Goal: Transaction & Acquisition: Subscribe to service/newsletter

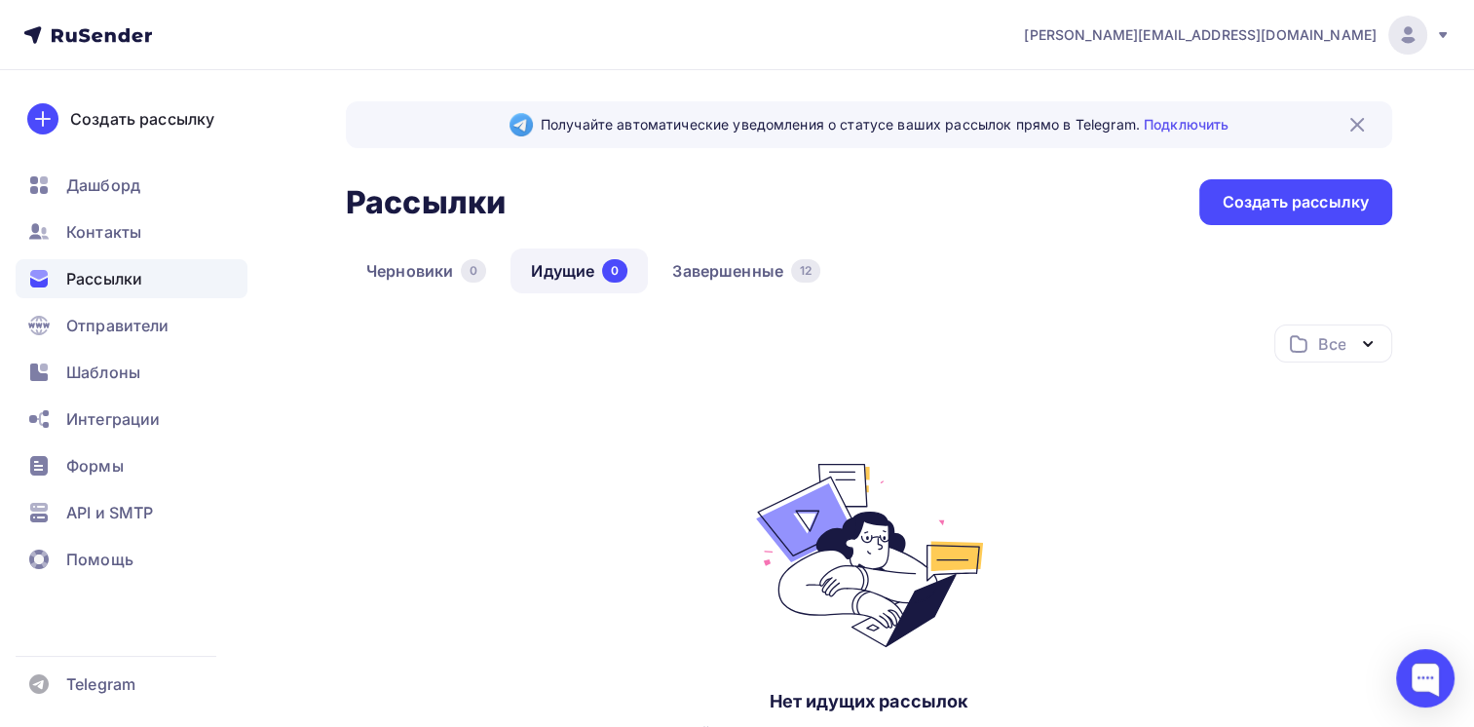
scroll to position [97, 0]
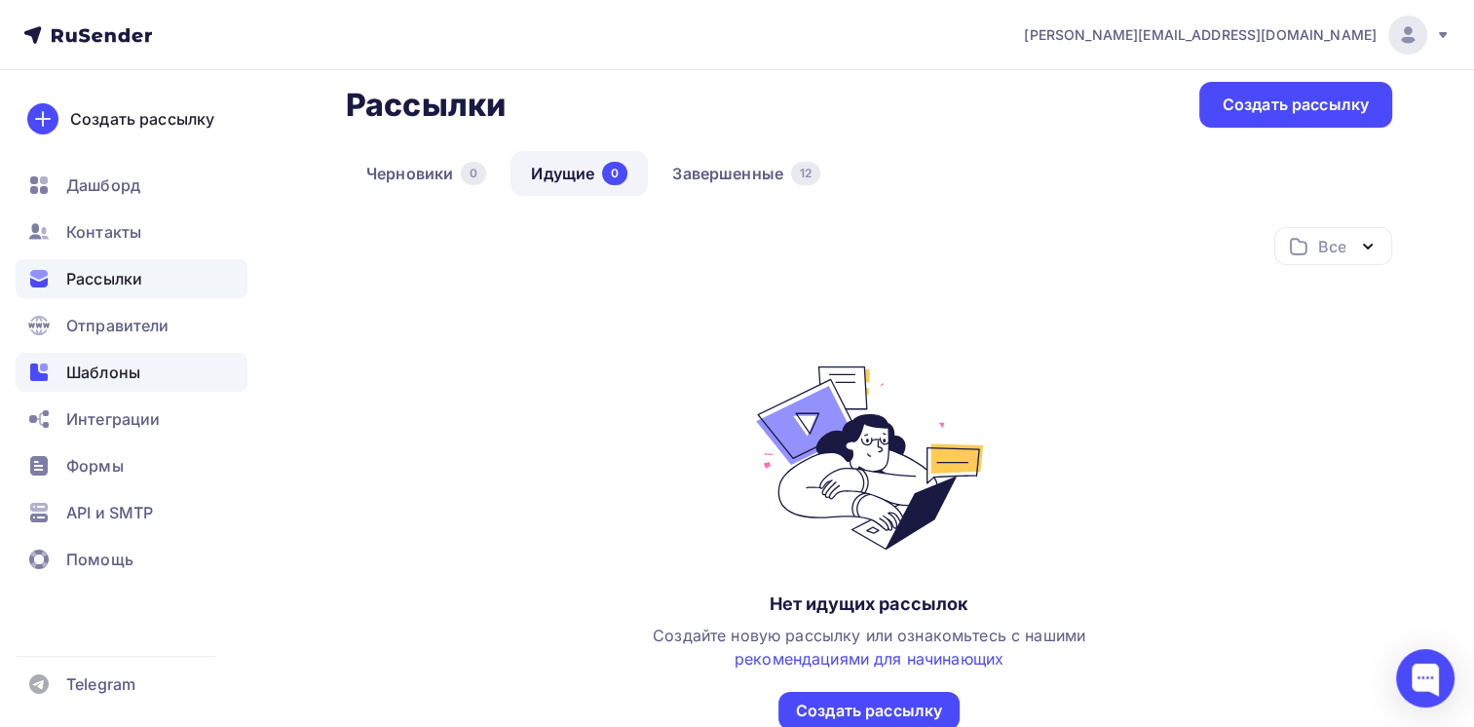
click at [106, 367] on span "Шаблоны" at bounding box center [103, 372] width 74 height 23
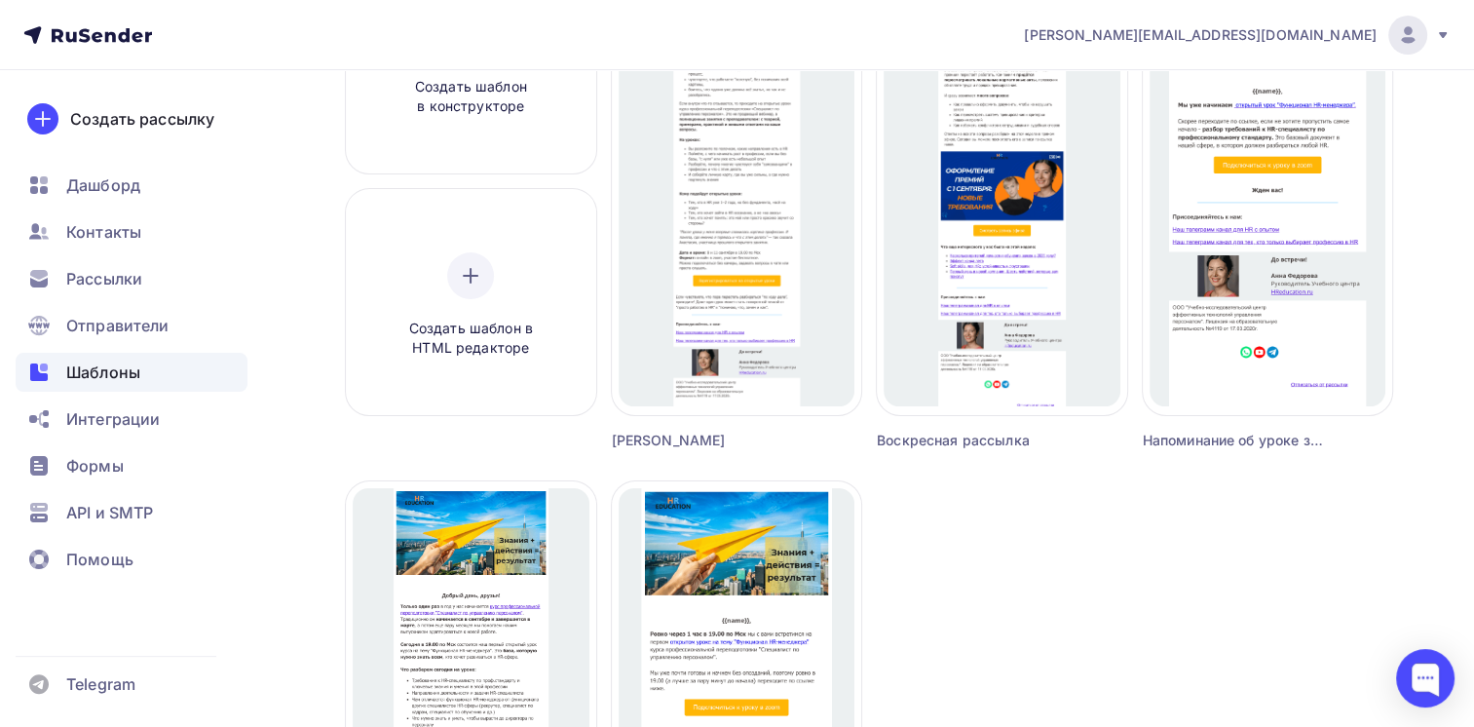
scroll to position [195, 0]
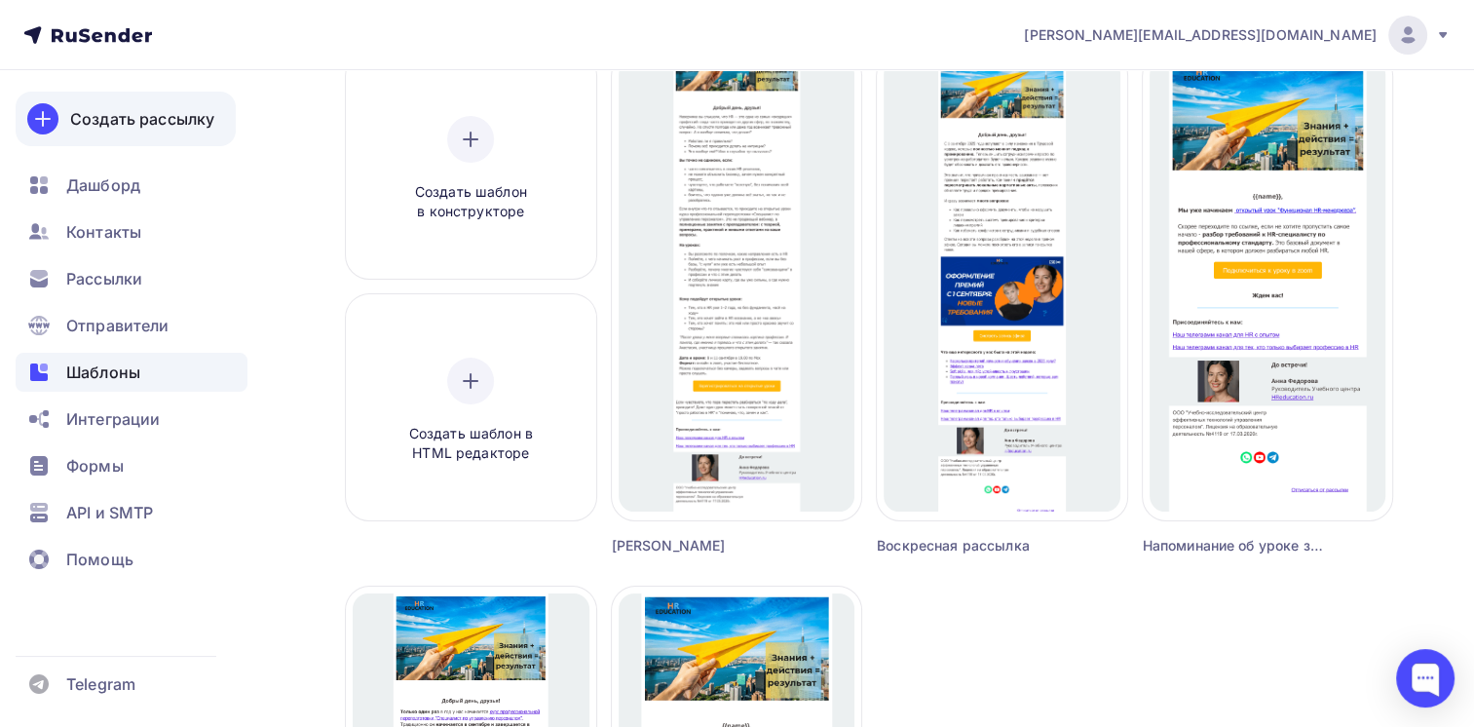
click at [133, 119] on div "Создать рассылку" at bounding box center [142, 118] width 144 height 23
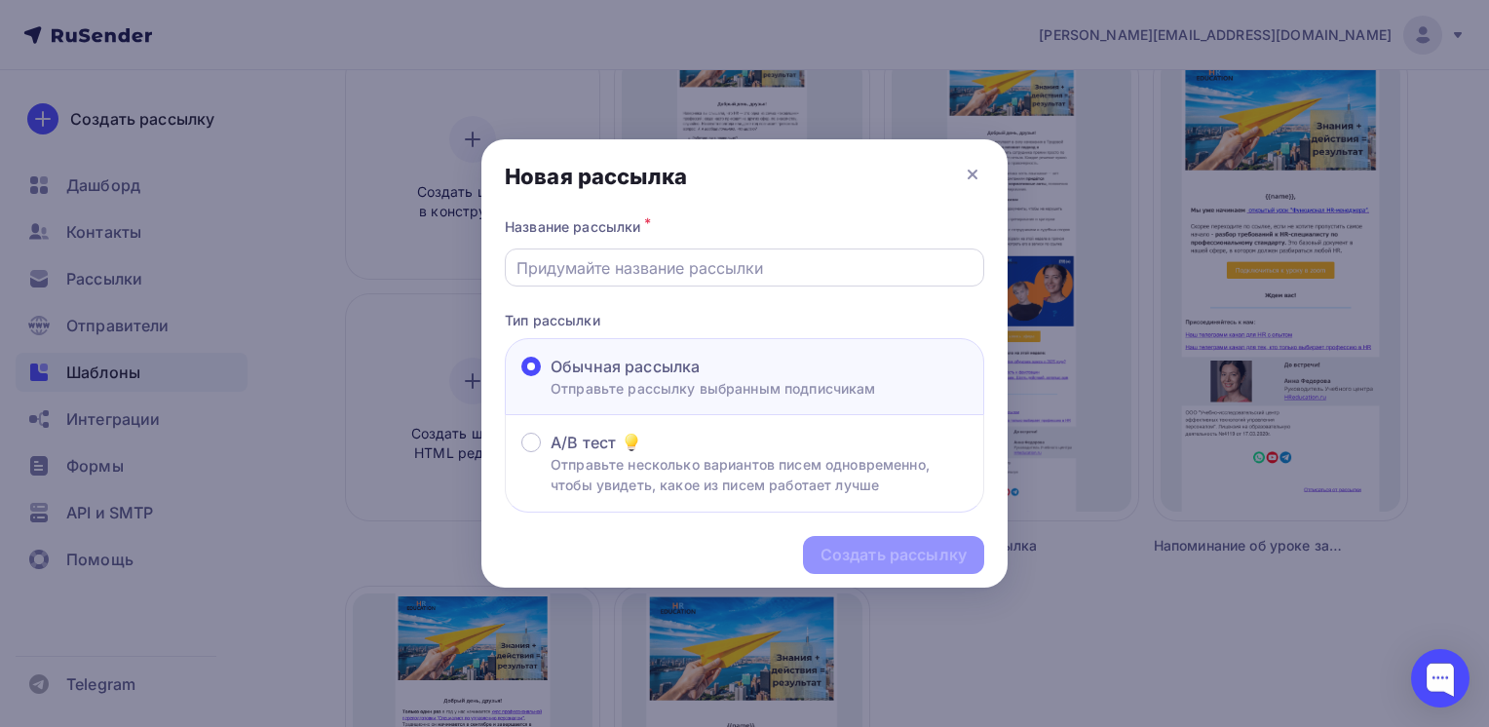
click at [662, 277] on input "text" at bounding box center [744, 267] width 457 height 23
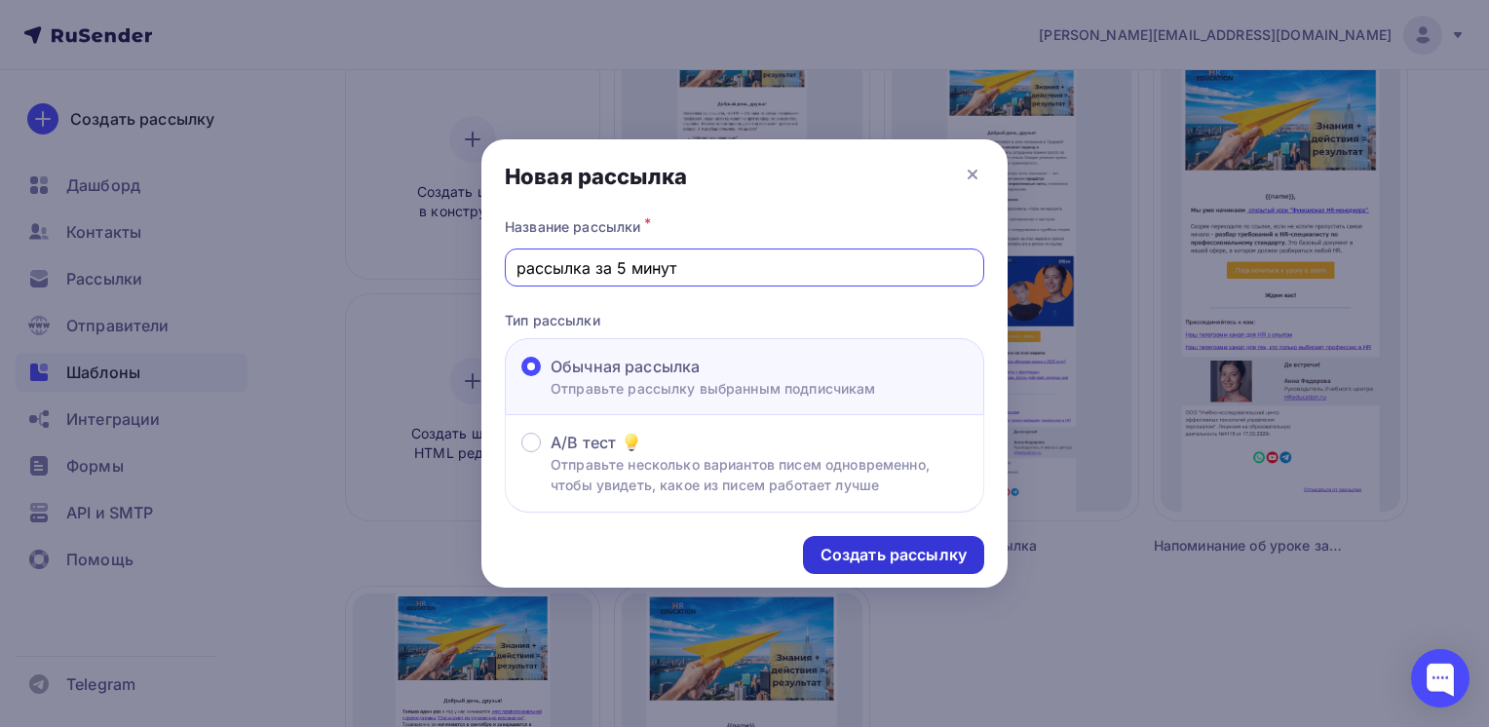
type input "рассылка за 5 минут"
click at [866, 562] on div "Создать рассылку" at bounding box center [893, 555] width 146 height 22
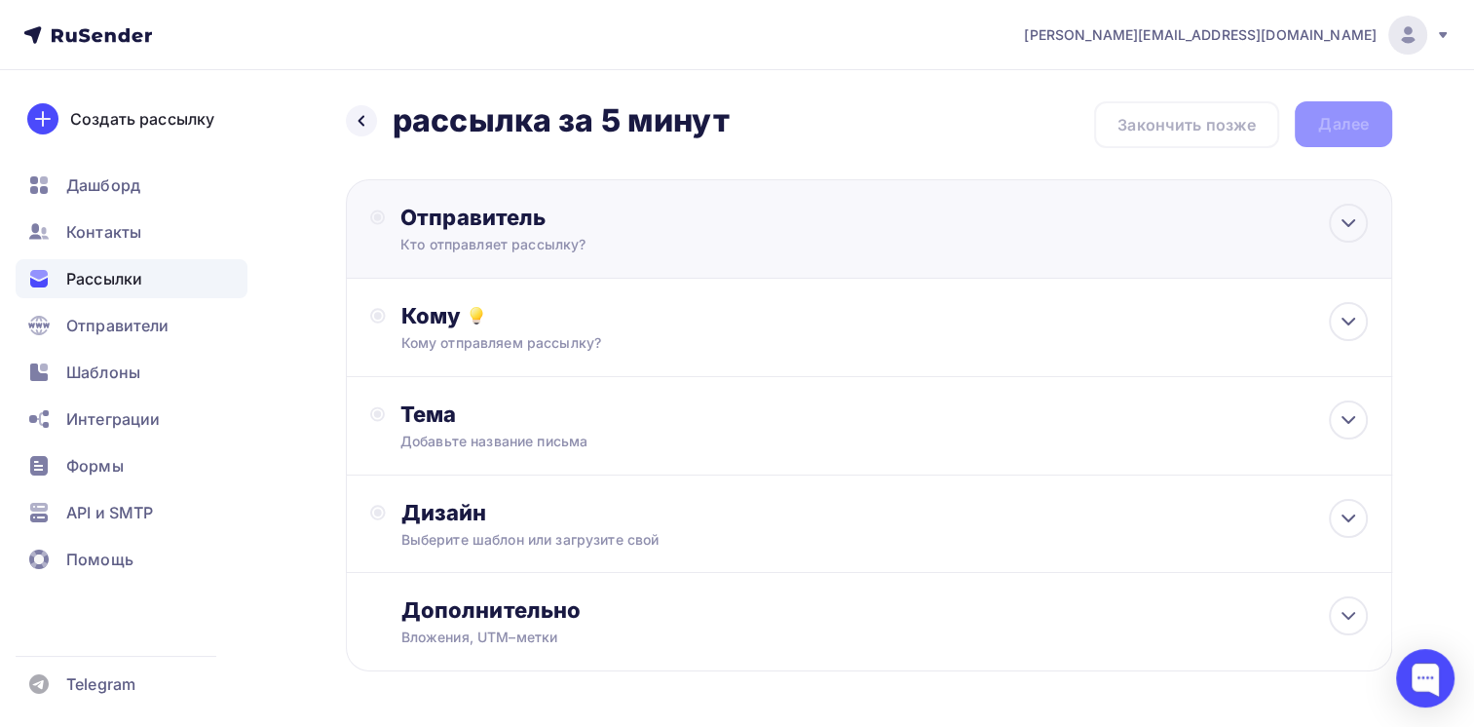
click at [1355, 218] on icon at bounding box center [1348, 222] width 23 height 23
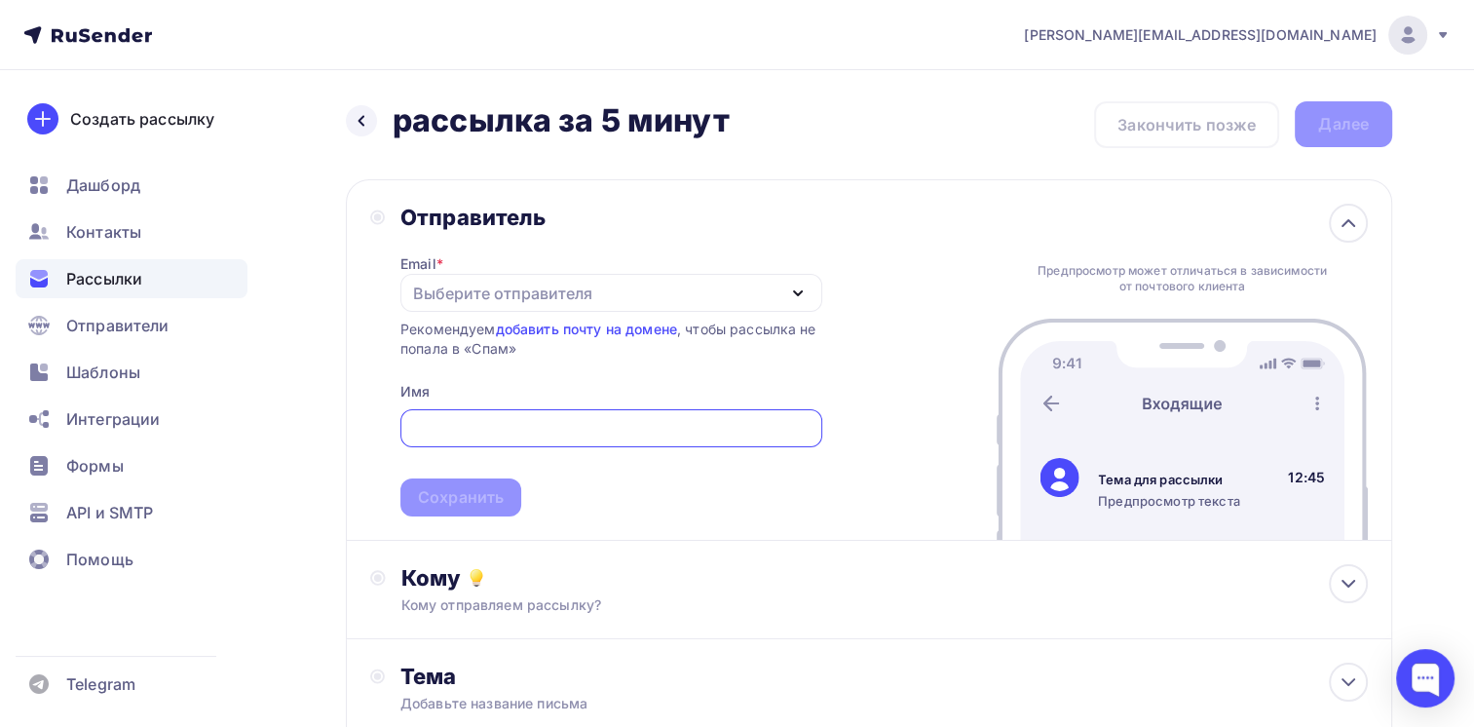
drag, startPoint x: 547, startPoint y: 288, endPoint x: 546, endPoint y: 310, distance: 21.5
click at [547, 288] on div "Выберите отправителя" at bounding box center [502, 293] width 179 height 23
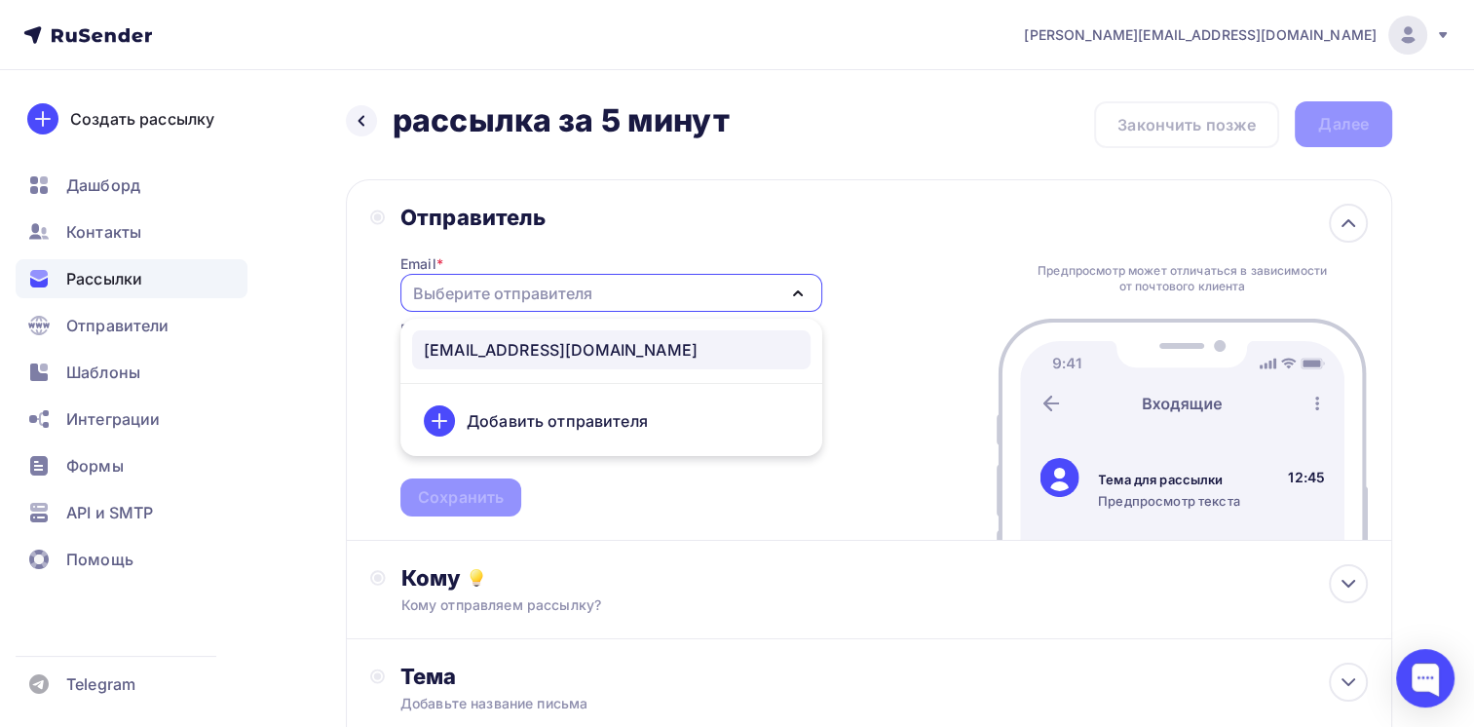
click at [527, 350] on div "[EMAIL_ADDRESS][DOMAIN_NAME]" at bounding box center [561, 349] width 274 height 23
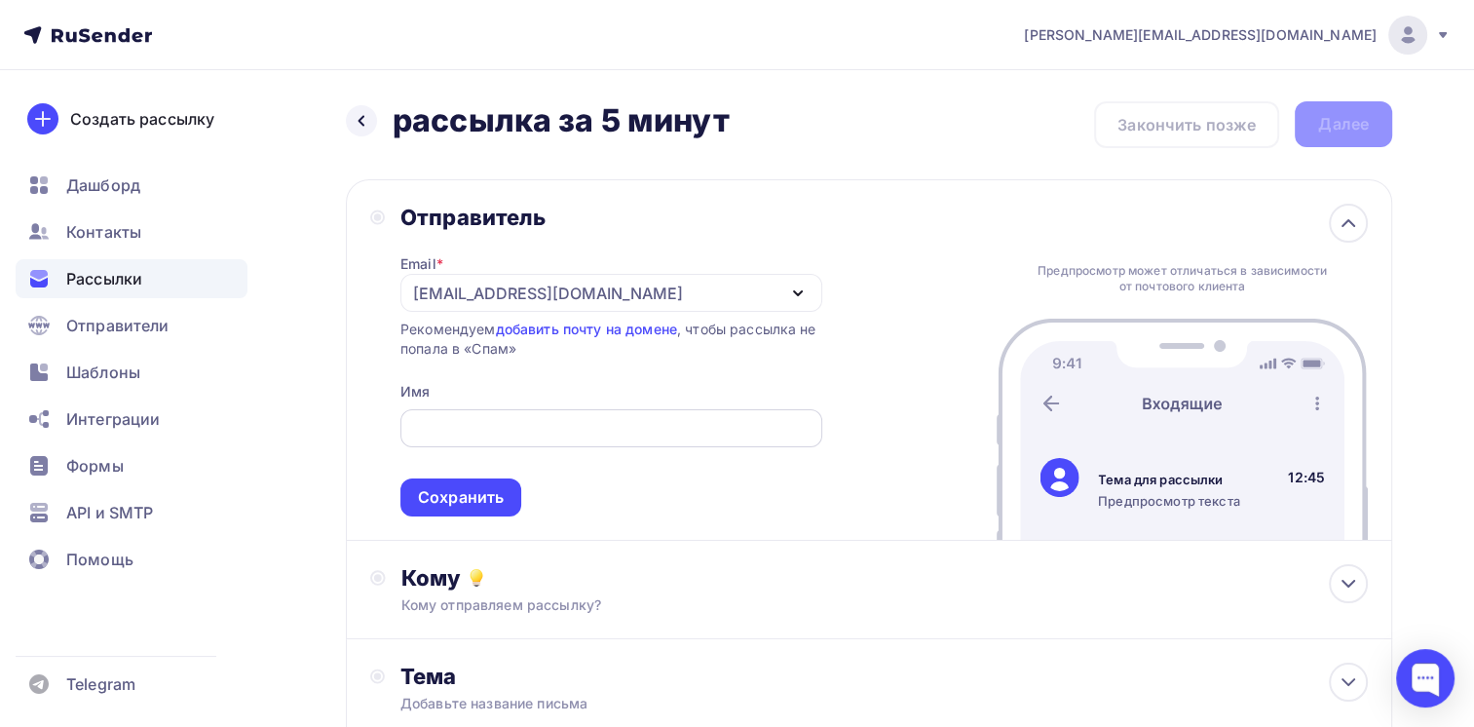
click at [551, 412] on div at bounding box center [611, 428] width 422 height 38
click at [557, 426] on input "text" at bounding box center [610, 428] width 399 height 23
type input "HR education"
click at [460, 486] on div "Сохранить" at bounding box center [461, 497] width 86 height 22
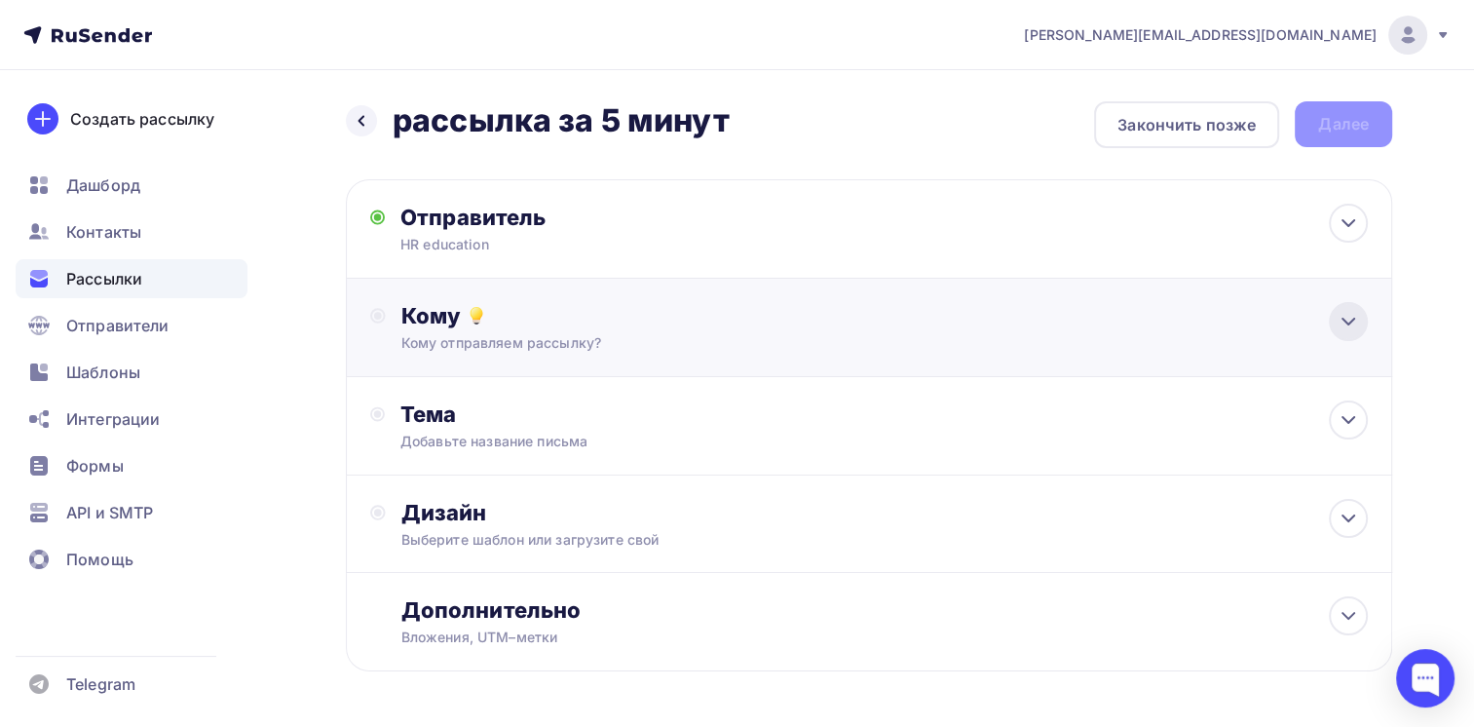
drag, startPoint x: 1343, startPoint y: 316, endPoint x: 1321, endPoint y: 319, distance: 21.6
click at [1342, 316] on icon at bounding box center [1348, 321] width 23 height 23
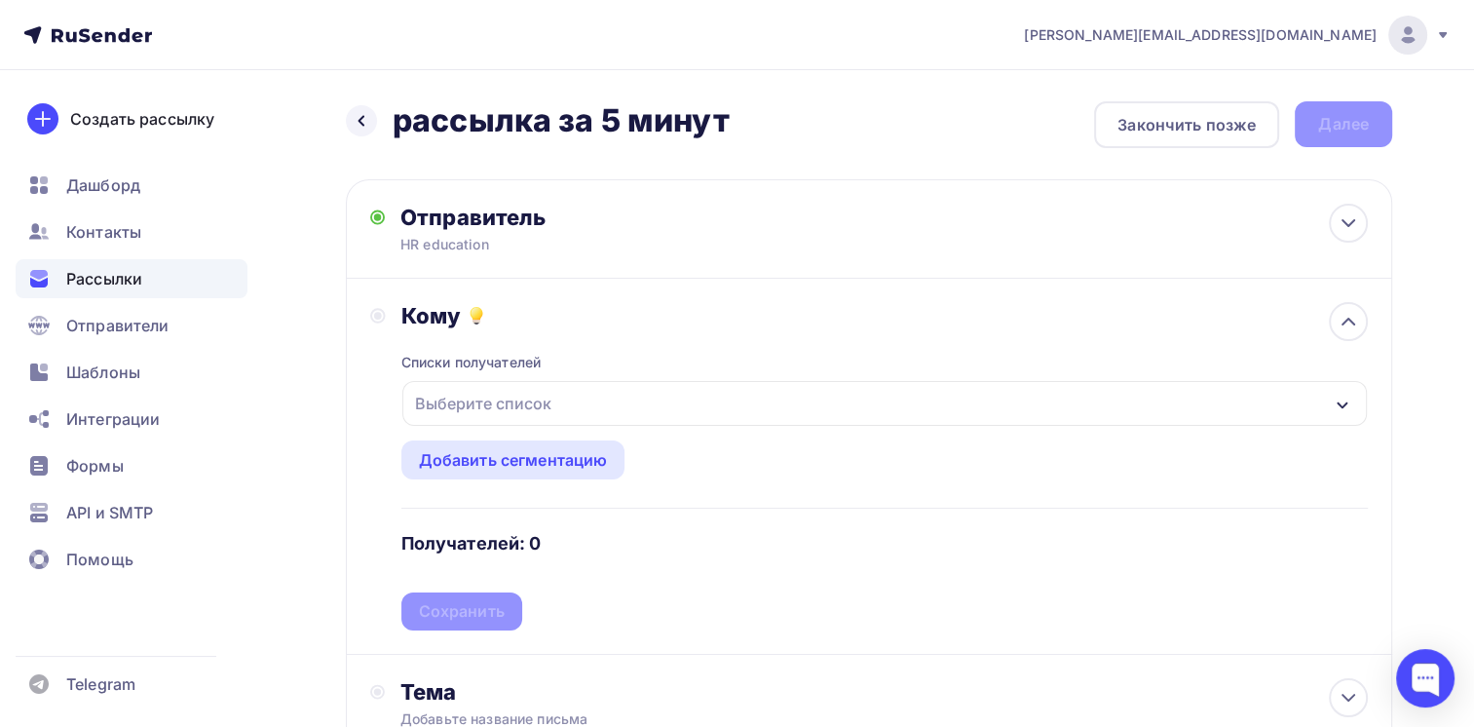
click at [606, 392] on div "Выберите список" at bounding box center [885, 403] width 966 height 45
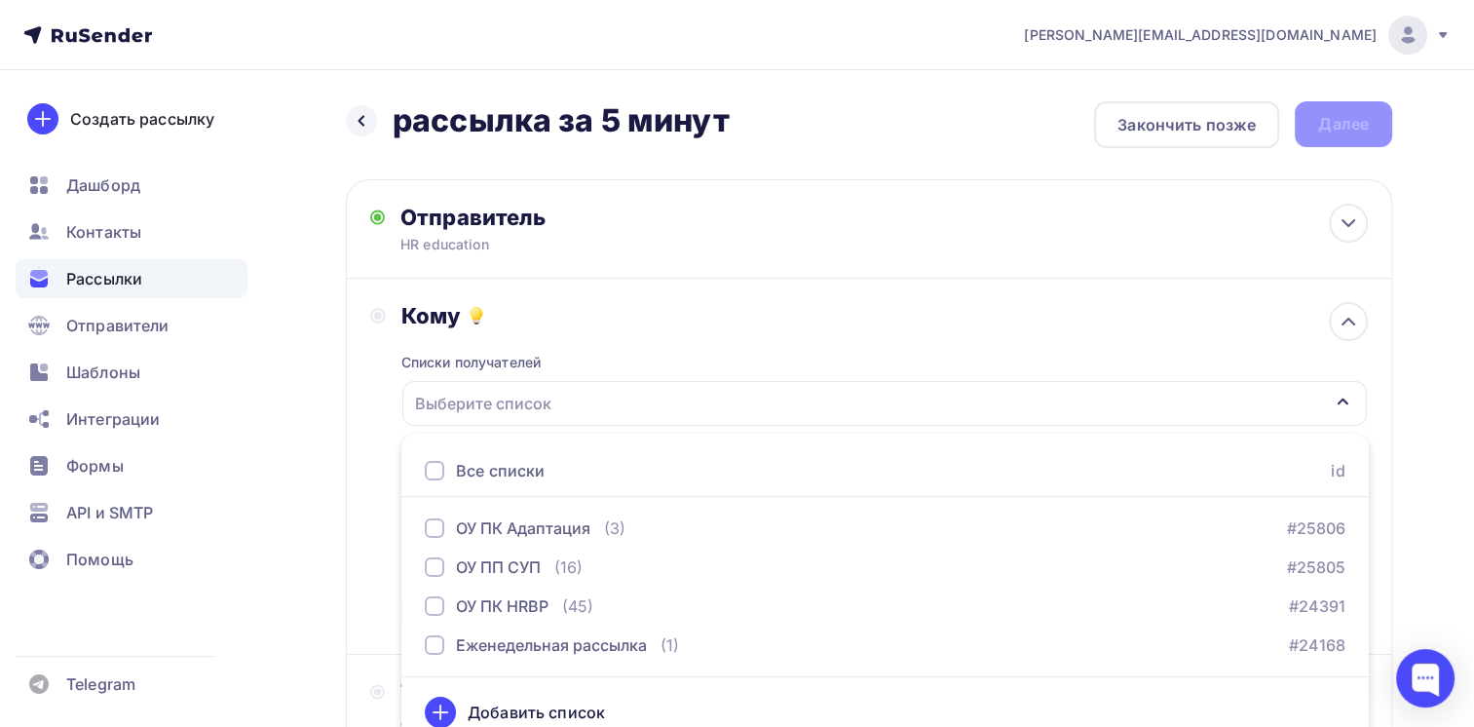
scroll to position [19, 0]
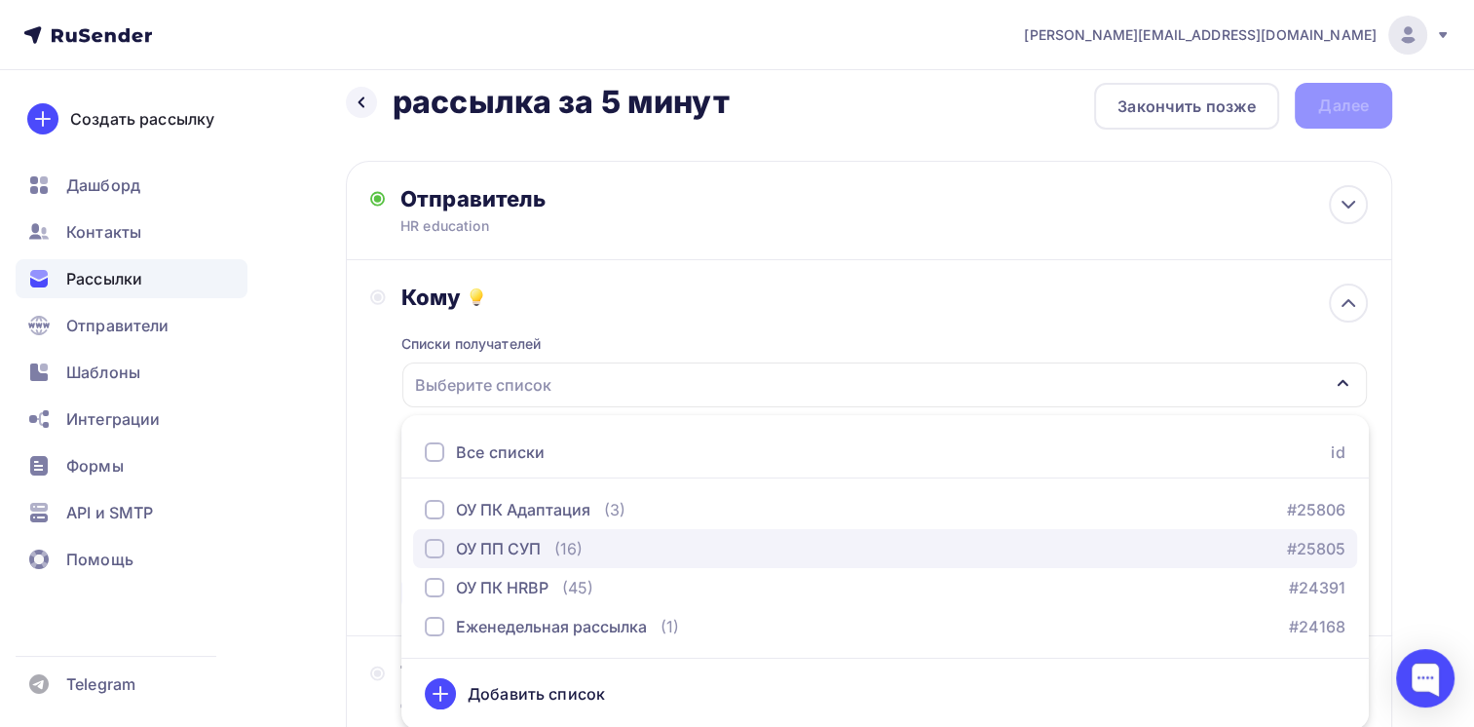
click at [601, 548] on div "ОУ ПП СУП (16) #25805" at bounding box center [885, 548] width 921 height 23
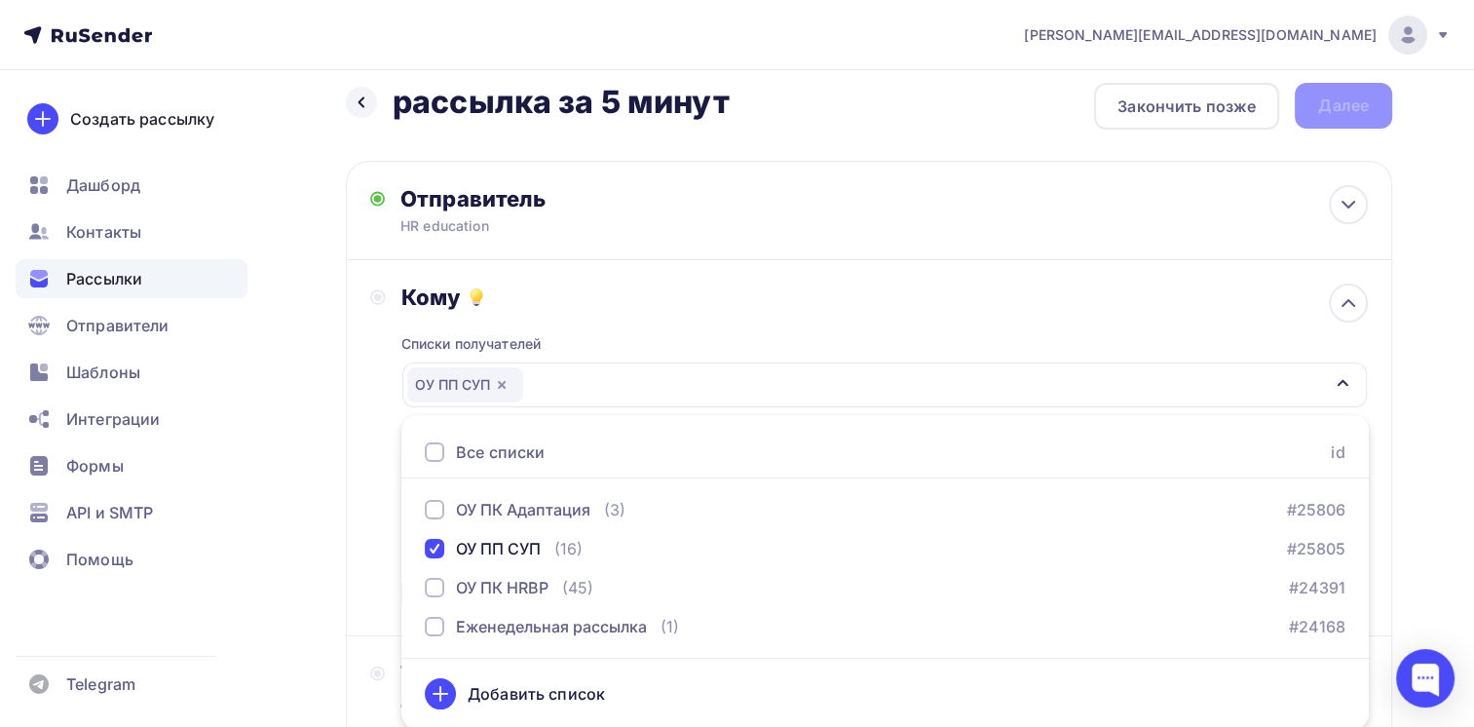
click at [358, 570] on div "Кому Списки получателей ОУ ПП СУП Все списки id ОУ ПК Адаптация (3) #25806 ОУ П…" at bounding box center [869, 448] width 1046 height 376
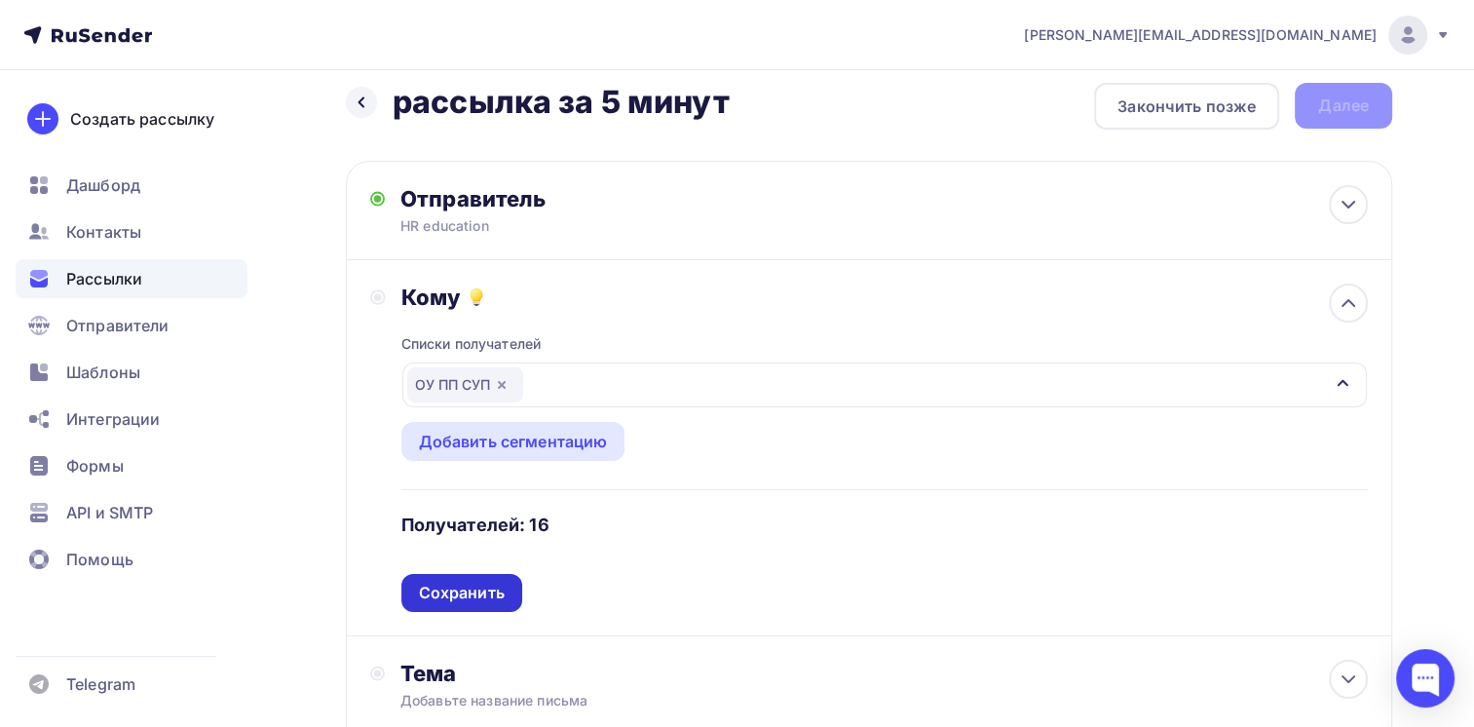
click at [470, 597] on div "Сохранить" at bounding box center [462, 593] width 86 height 22
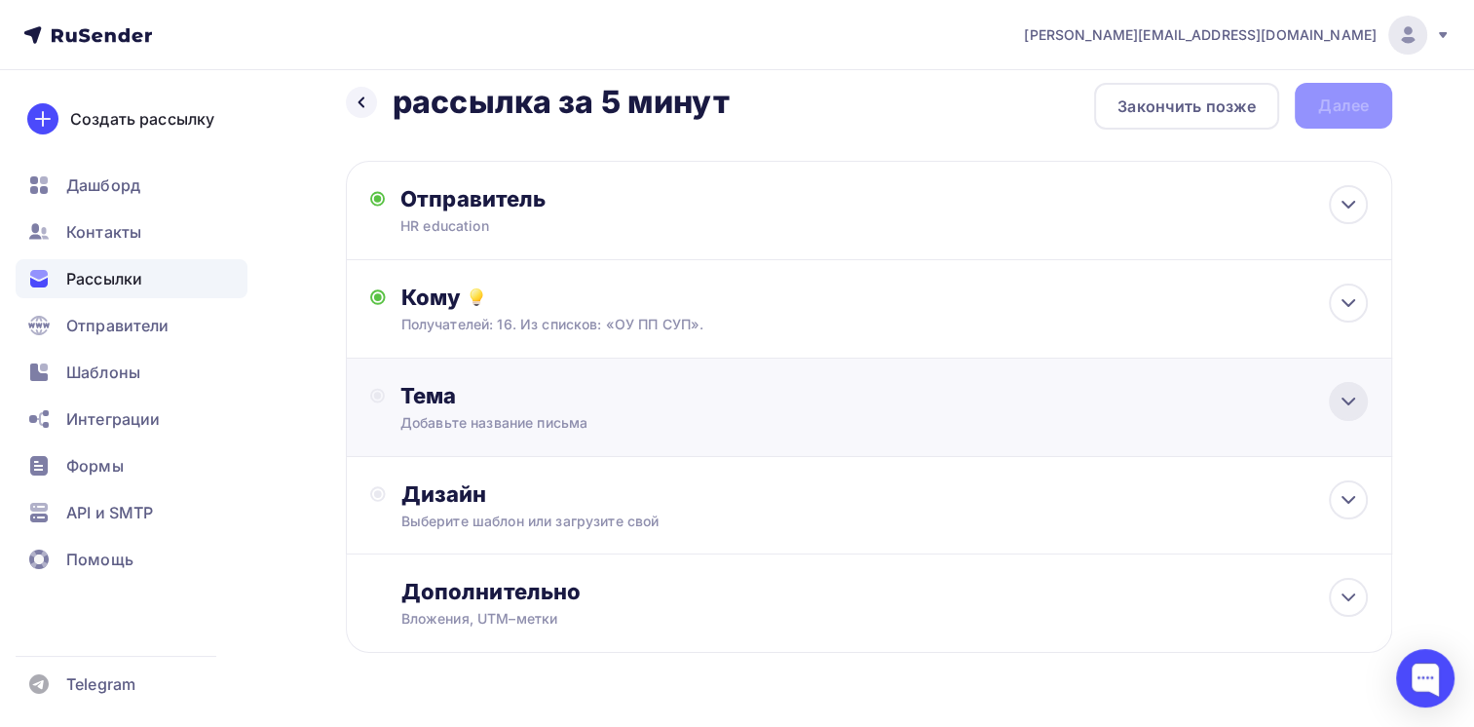
click at [1348, 403] on icon at bounding box center [1349, 402] width 12 height 6
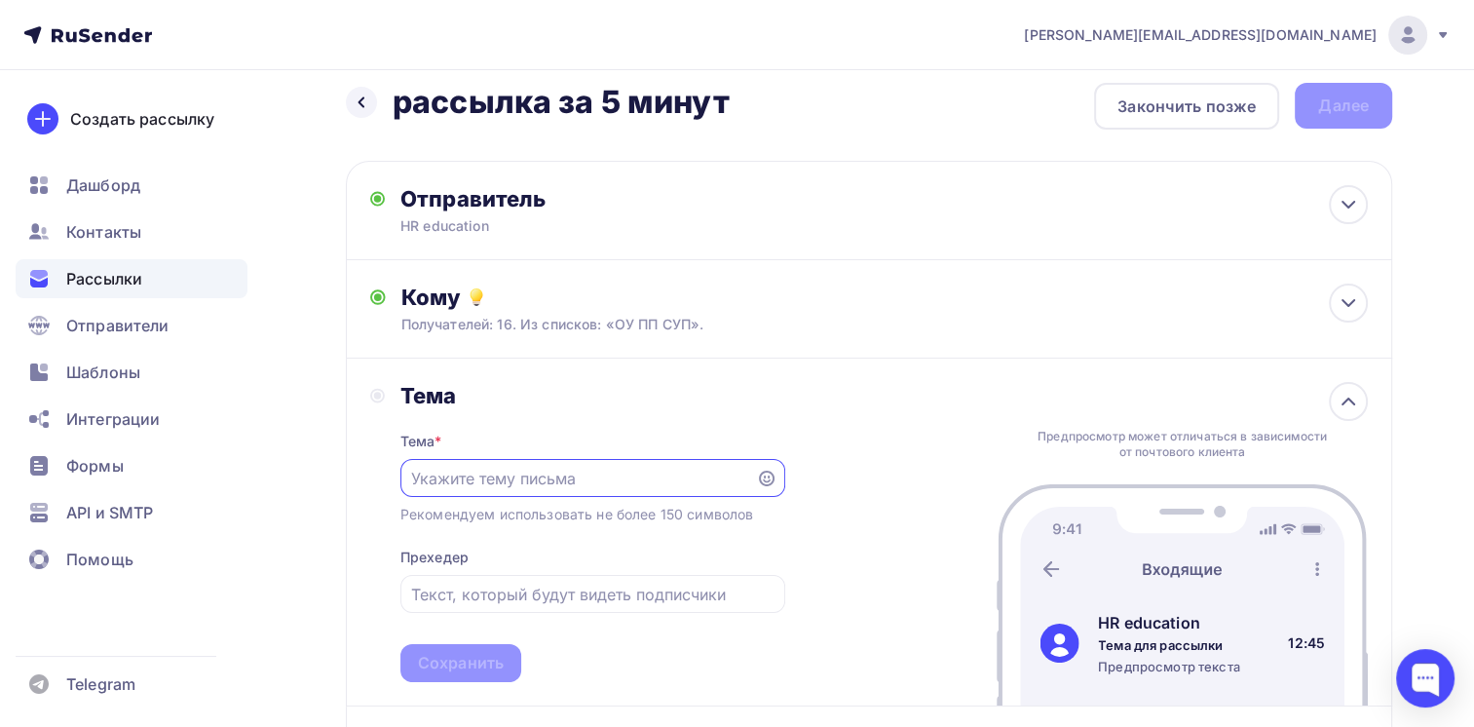
scroll to position [0, 0]
click at [534, 481] on input "text" at bounding box center [577, 479] width 333 height 23
type input "Через 5 минут начинаем открытый урок "Функционал HR-менеджера""
click at [496, 598] on input "text" at bounding box center [592, 595] width 362 height 23
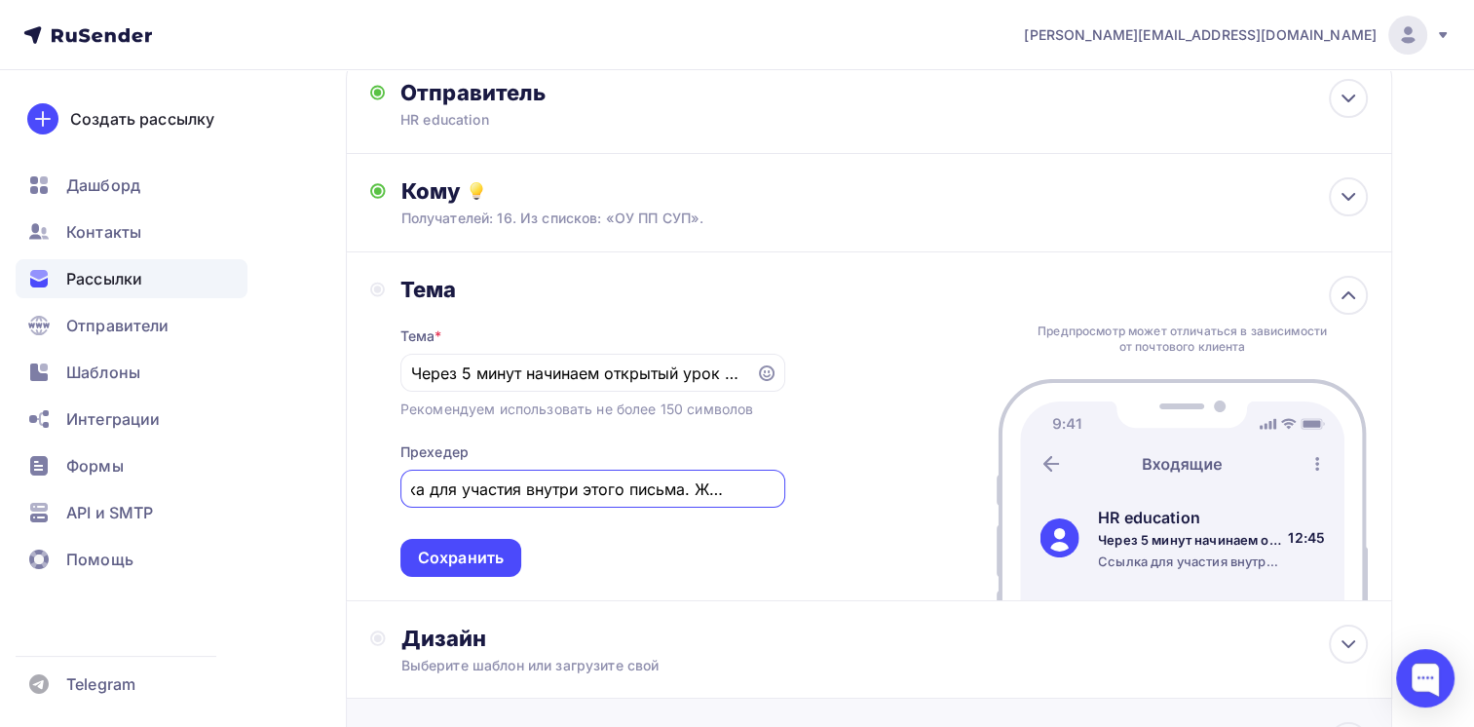
scroll to position [195, 0]
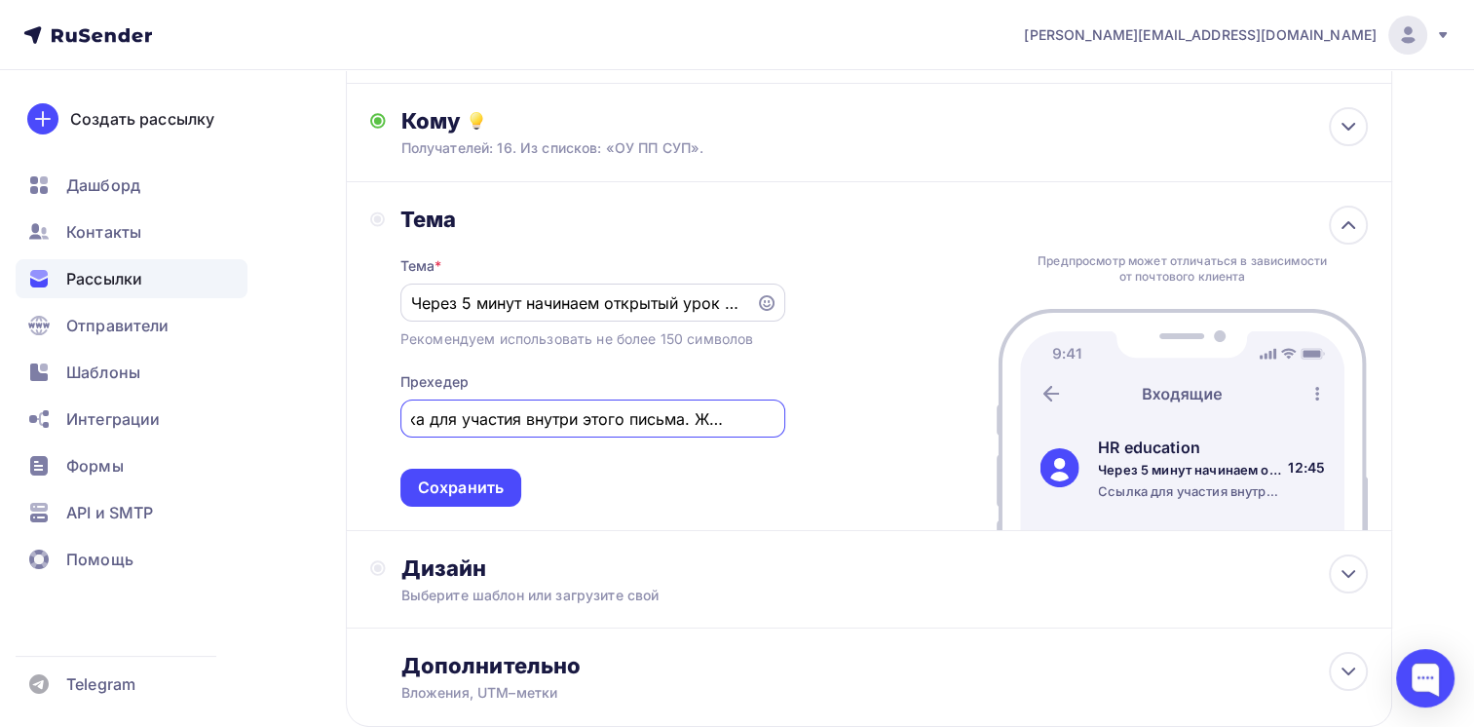
type input "Ссылка для участия внутри этого письма. Ждем вас!"
click at [680, 304] on input "Через 5 минут начинаем открытый урок "Функционал HR-менеджера"" at bounding box center [577, 302] width 333 height 23
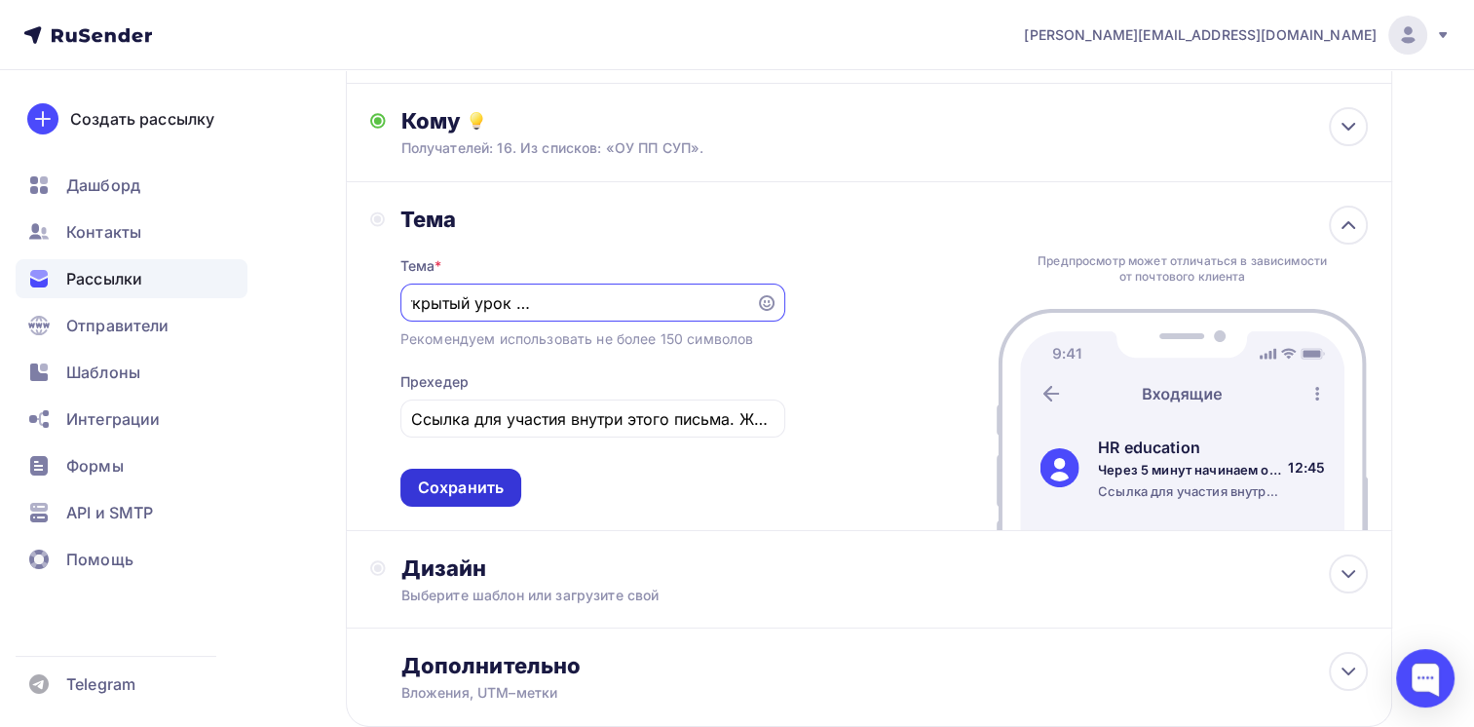
click at [437, 487] on div "Сохранить" at bounding box center [461, 487] width 86 height 22
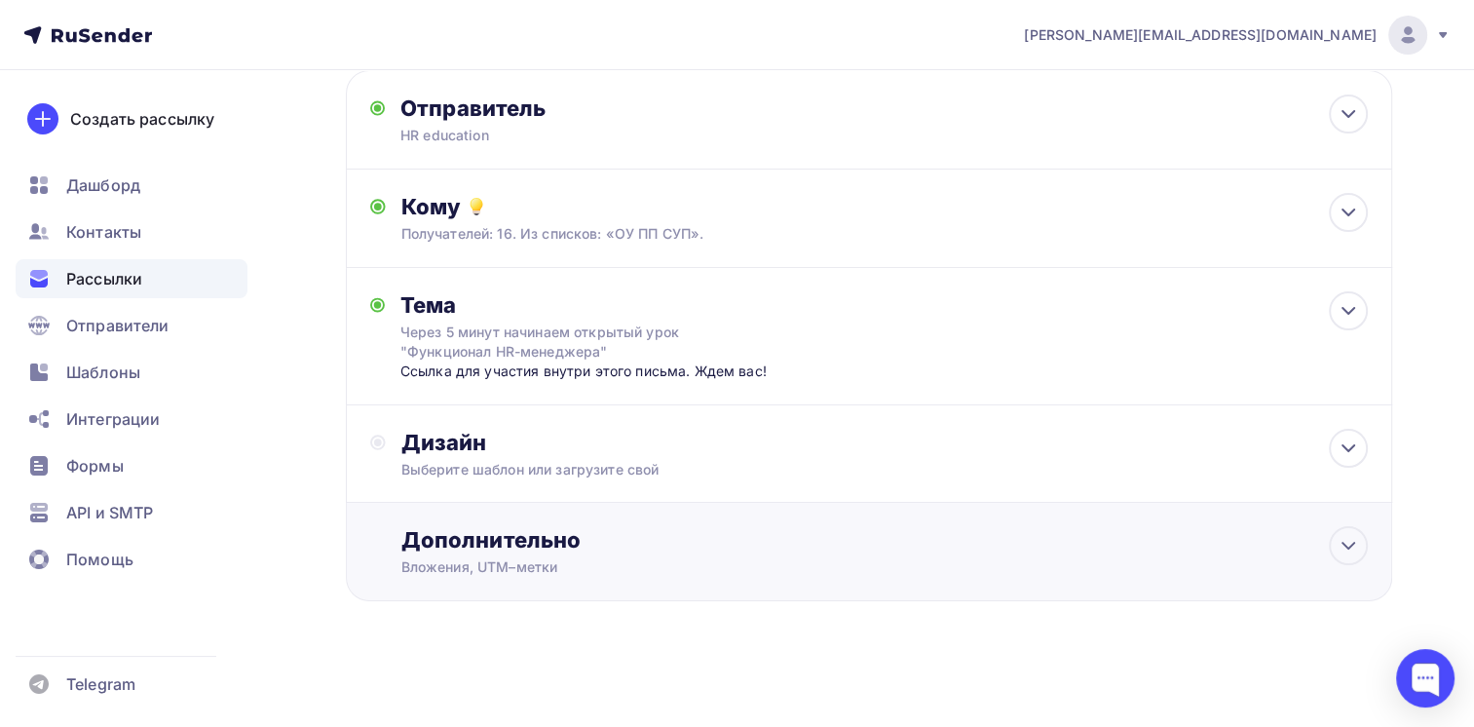
scroll to position [107, 0]
click at [1362, 454] on div at bounding box center [1348, 450] width 39 height 39
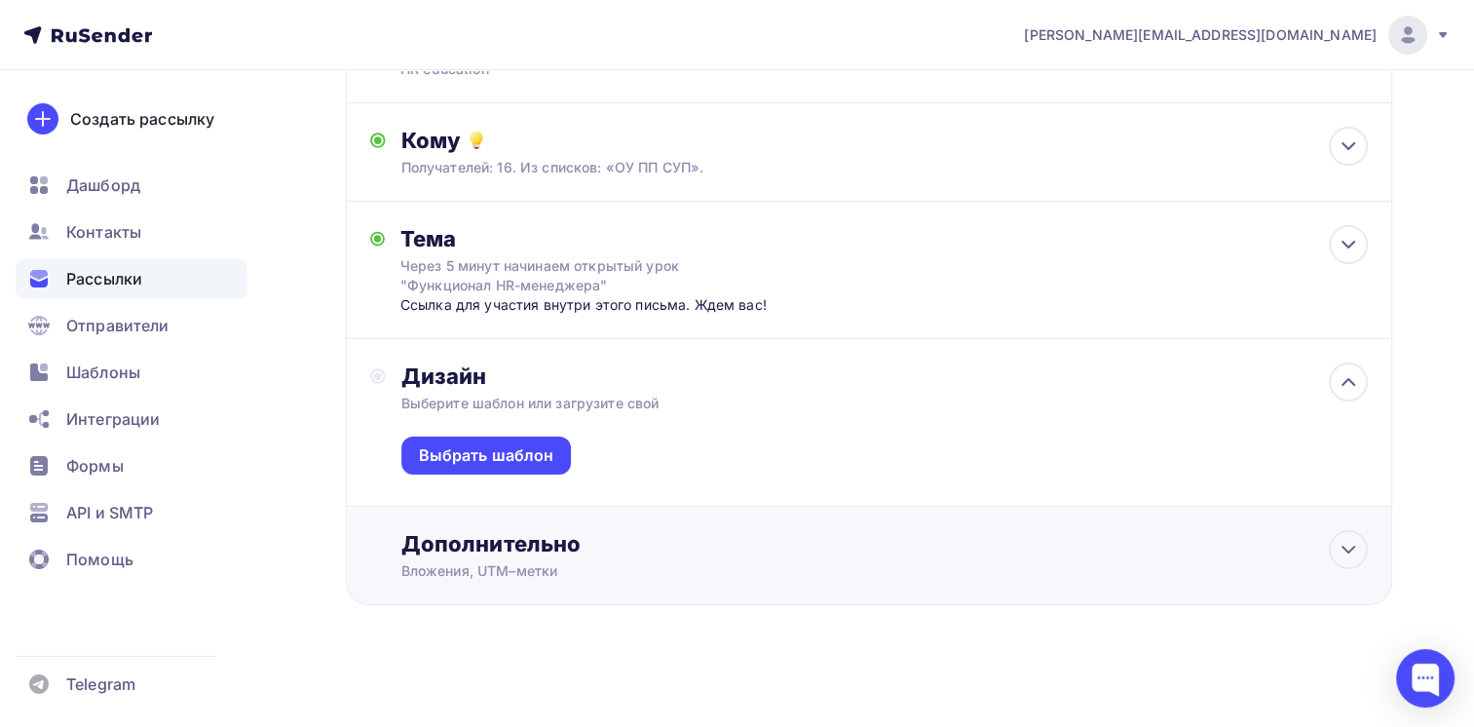
scroll to position [176, 0]
click at [483, 445] on div "Выбрать шаблон" at bounding box center [486, 454] width 135 height 22
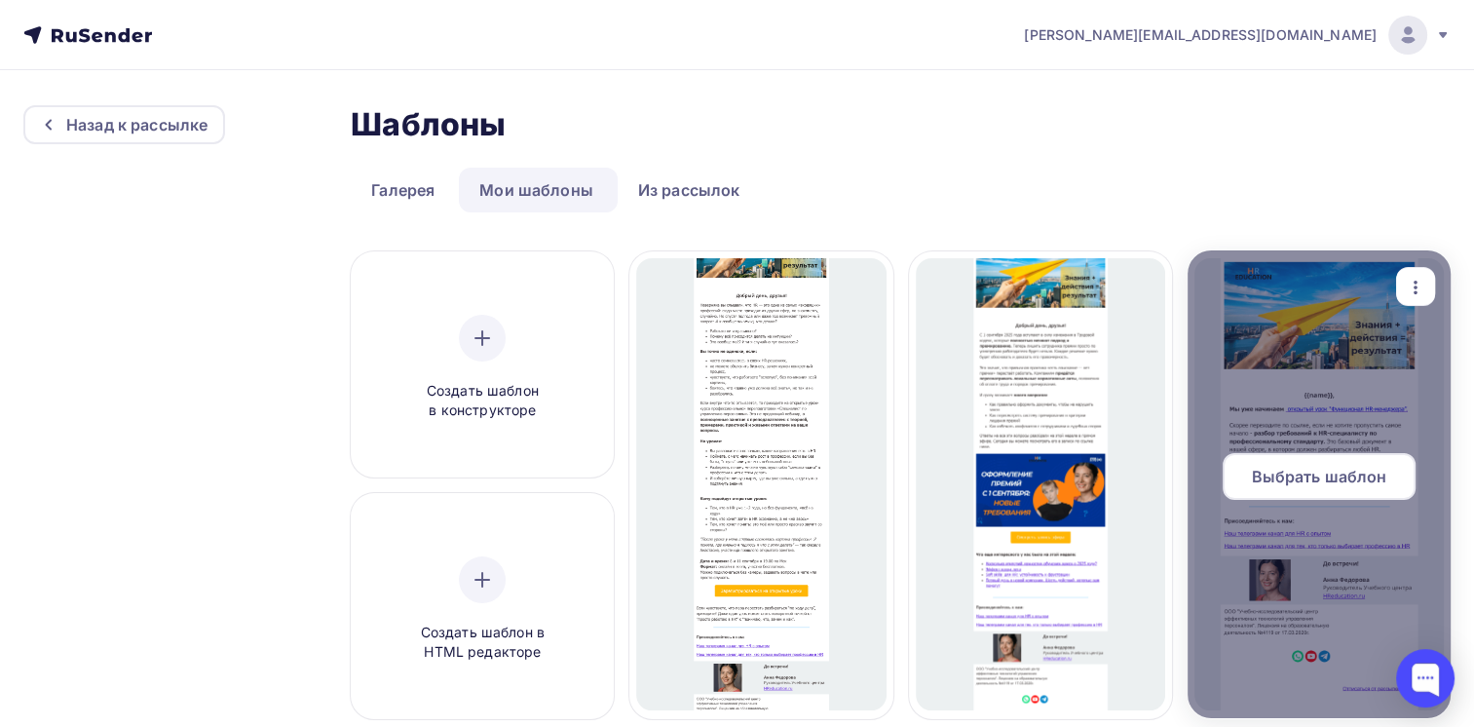
click at [1290, 483] on span "Выбрать шаблон" at bounding box center [1318, 476] width 135 height 23
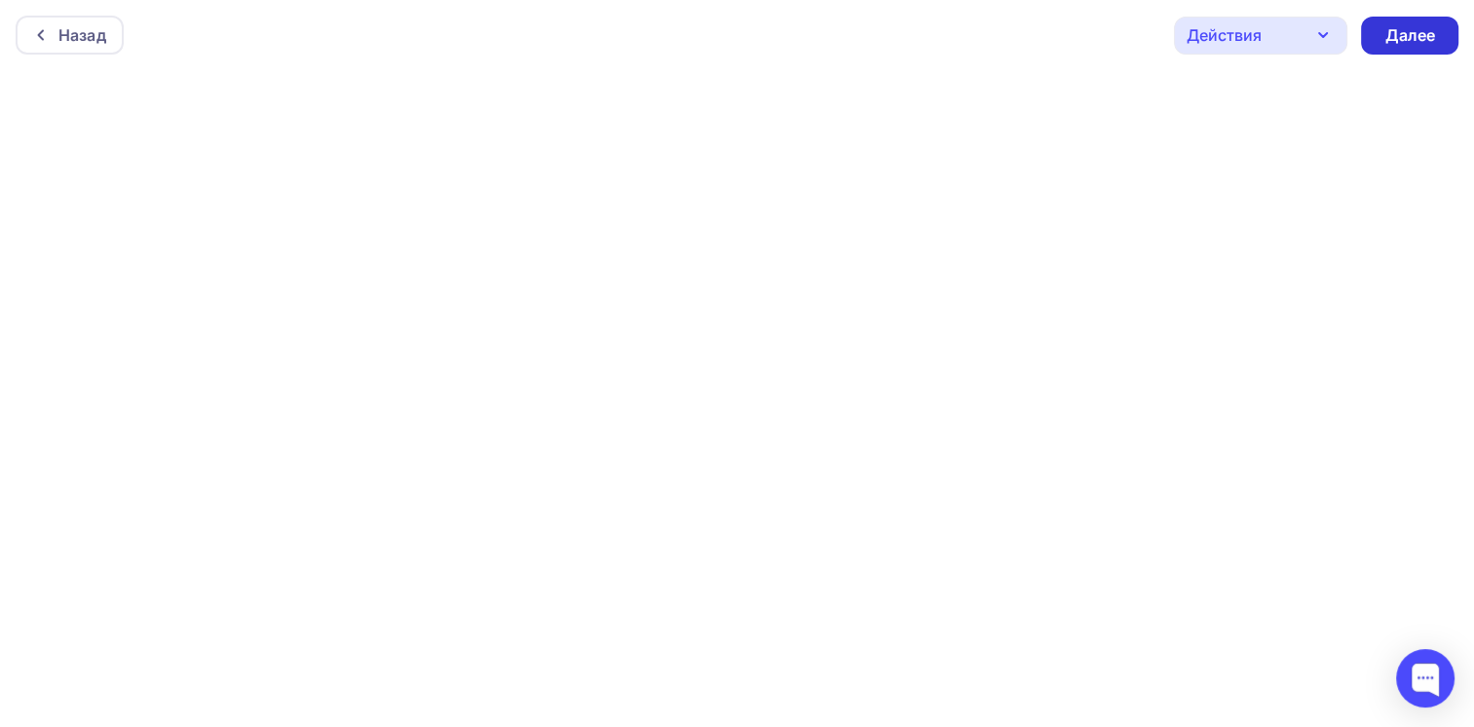
click at [1409, 33] on div "Далее" at bounding box center [1410, 35] width 51 height 22
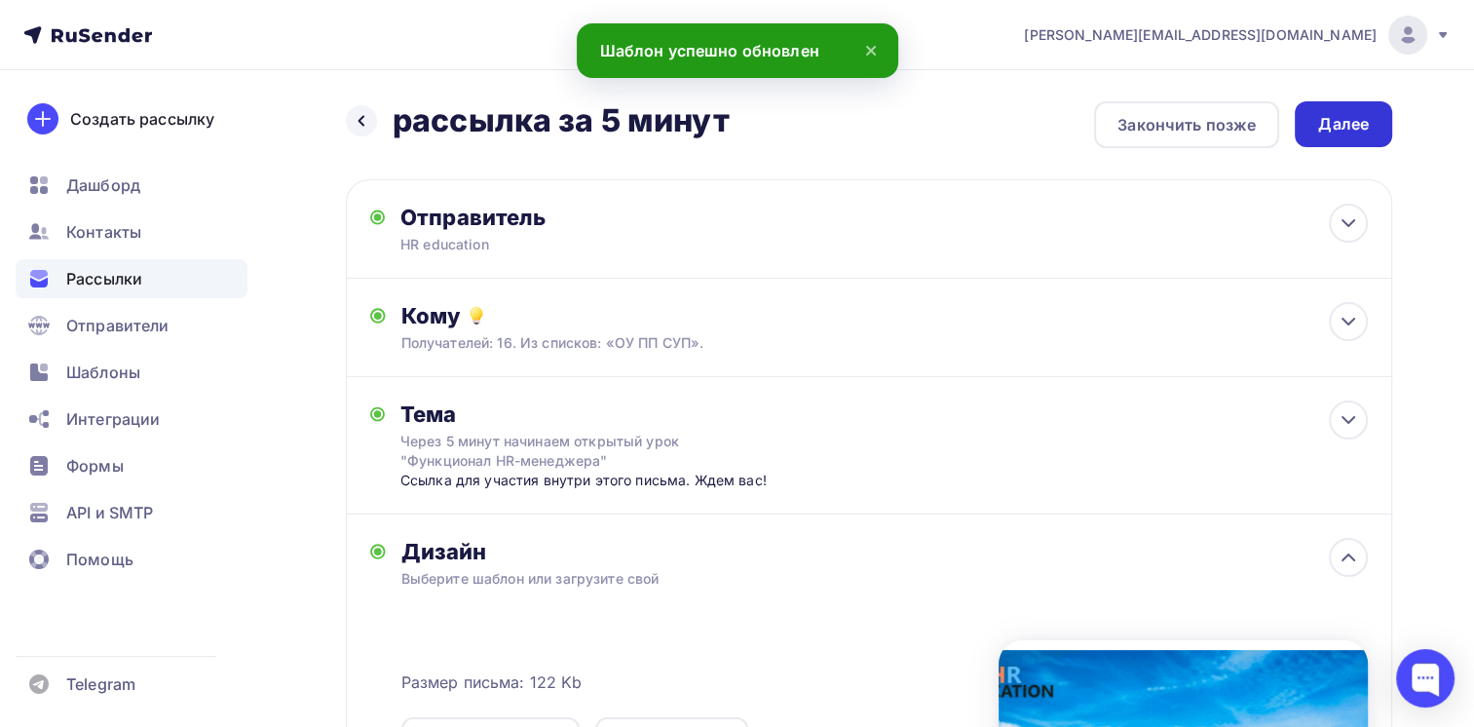
click at [1344, 128] on div "Далее" at bounding box center [1343, 124] width 51 height 22
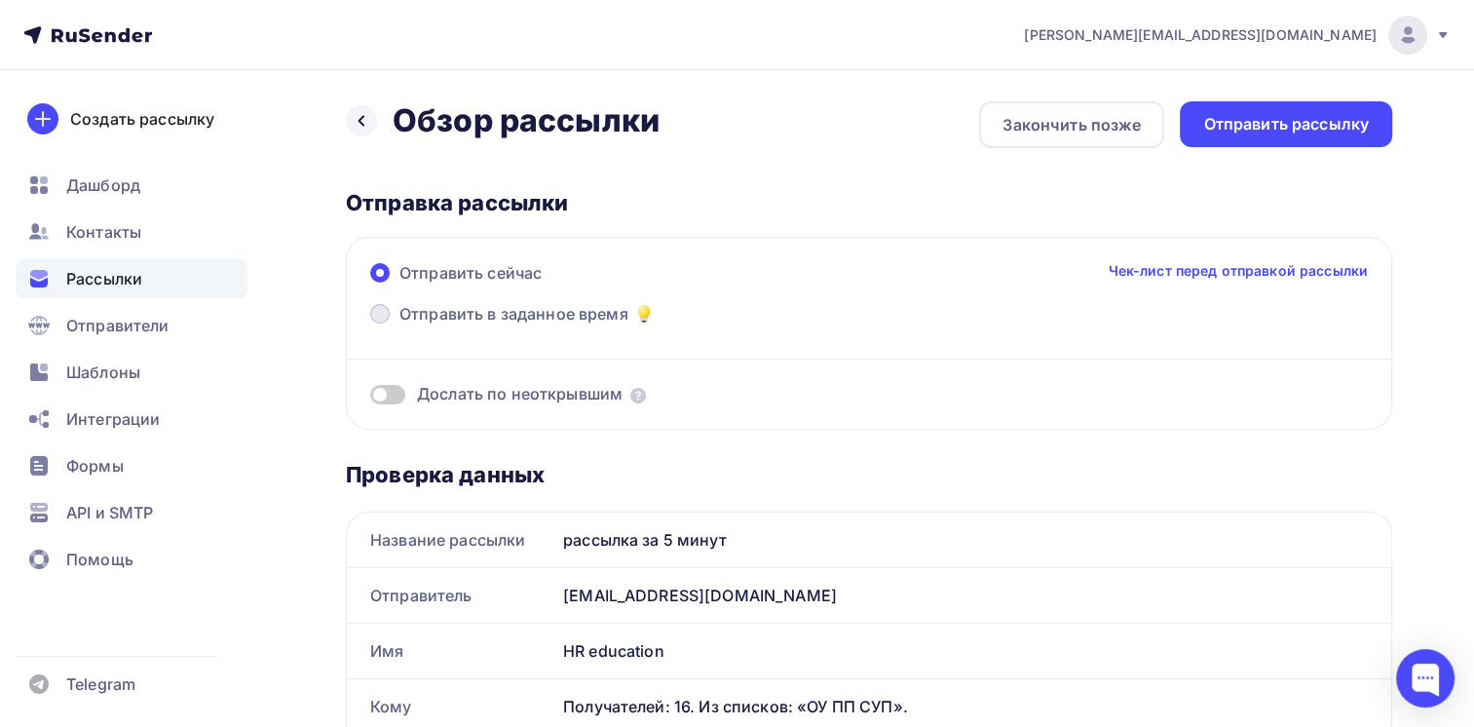
click at [377, 310] on span at bounding box center [379, 313] width 19 height 19
click at [399, 325] on input "Отправить в заданное время" at bounding box center [399, 325] width 0 height 0
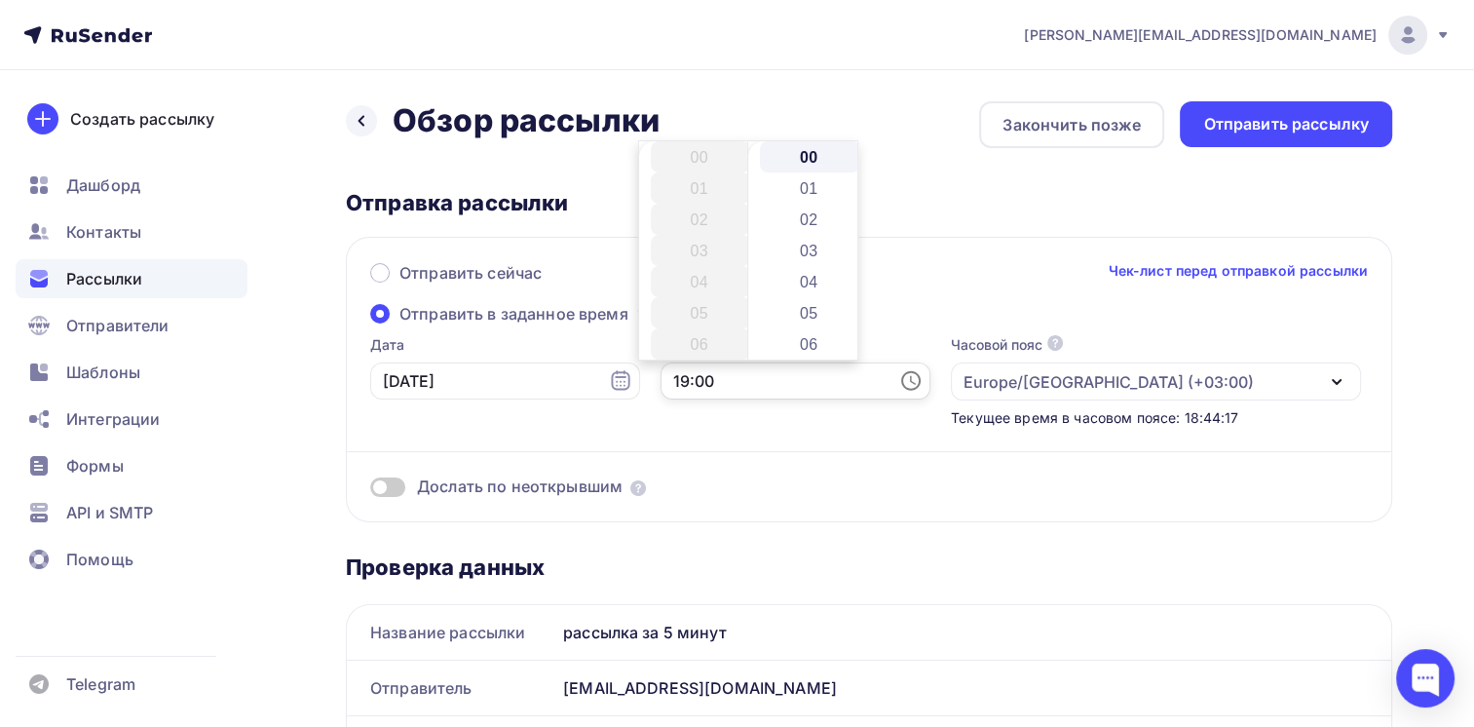
click at [702, 384] on input "19:00" at bounding box center [796, 380] width 270 height 37
click at [706, 222] on li "18" at bounding box center [701, 223] width 100 height 31
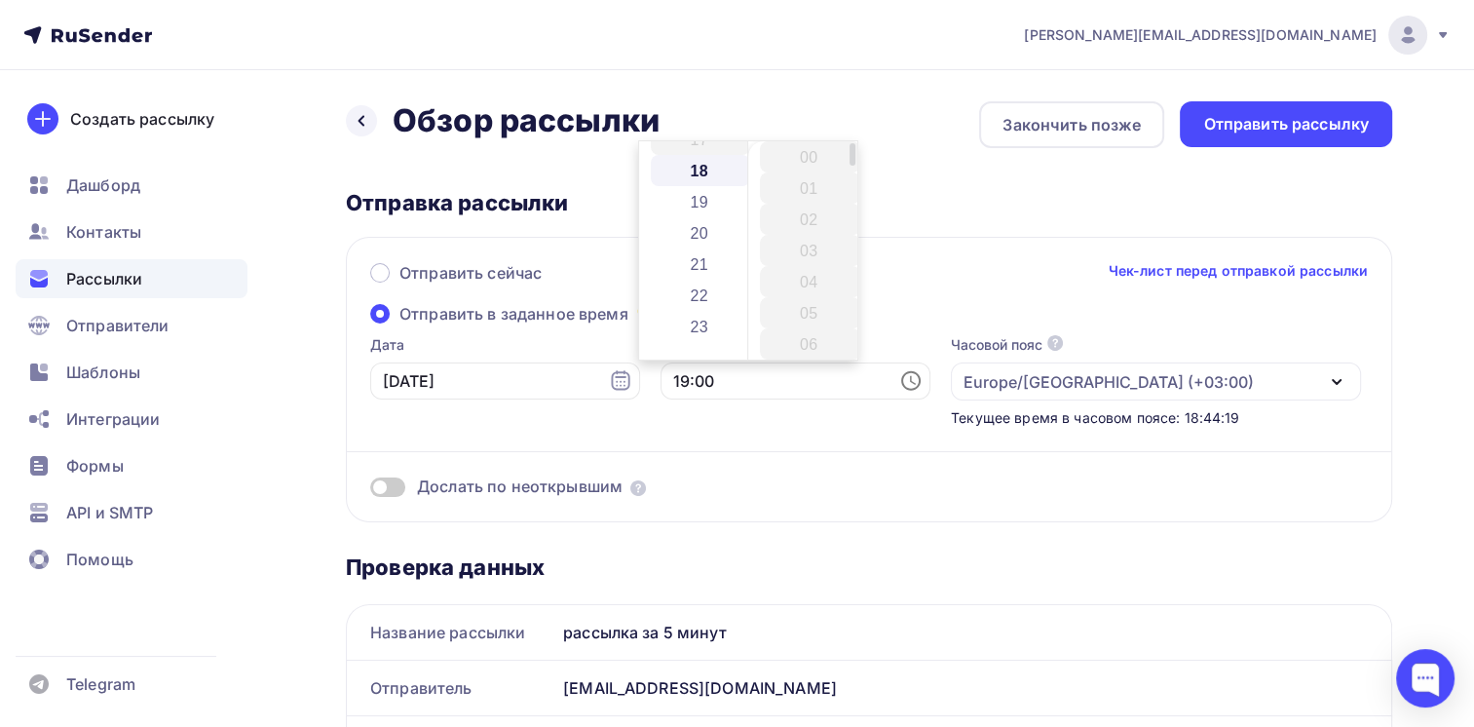
scroll to position [561, 0]
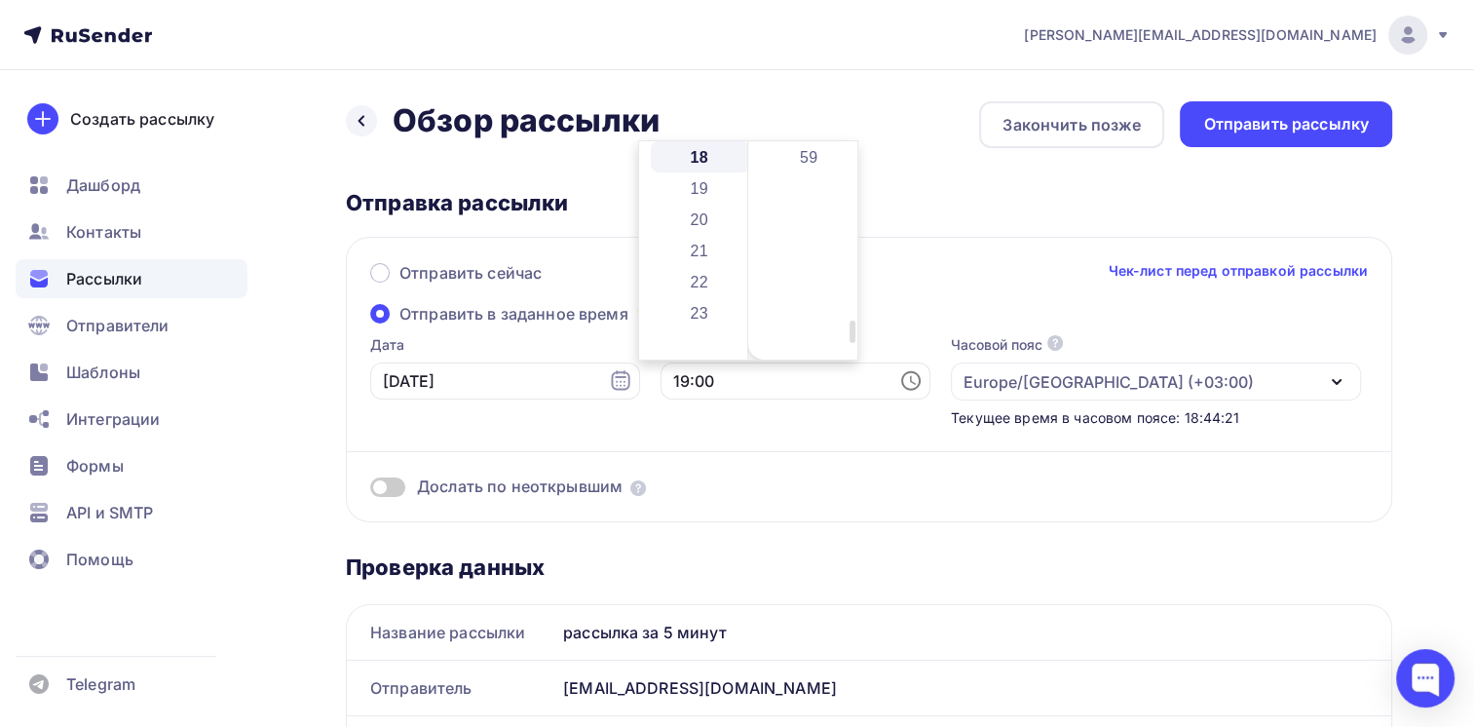
drag, startPoint x: 850, startPoint y: 267, endPoint x: 844, endPoint y: 355, distance: 87.9
click at [844, 355] on div "00 01 02 03 04 05 06 07 08 09 10 11 12 13 14 15 16 17 18 19 20 21 22 23 24 25 2…" at bounding box center [802, 250] width 110 height 218
click at [802, 230] on li "55" at bounding box center [810, 226] width 100 height 31
type input "18:55"
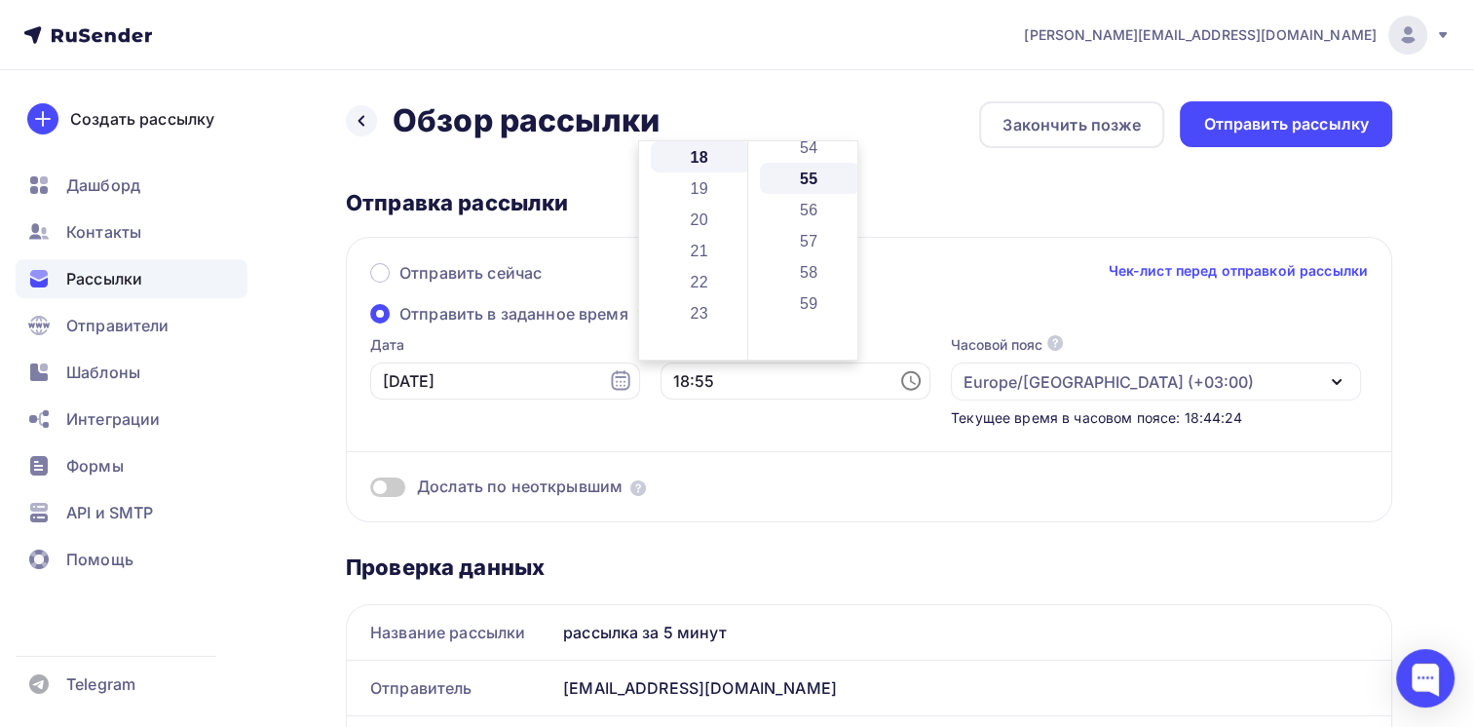
scroll to position [1715, 0]
click at [690, 429] on div "Дослать по неоткрывшим" at bounding box center [869, 463] width 998 height 70
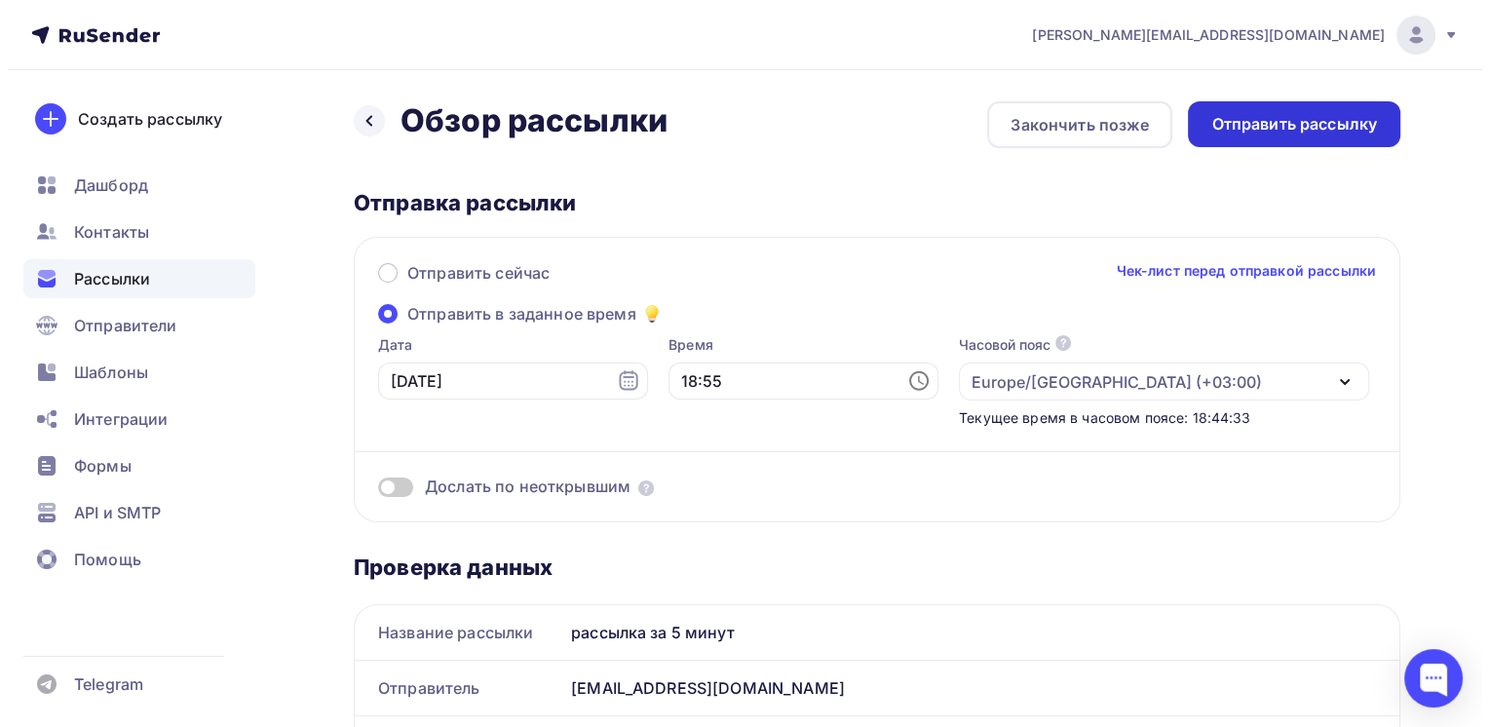
scroll to position [0, 0]
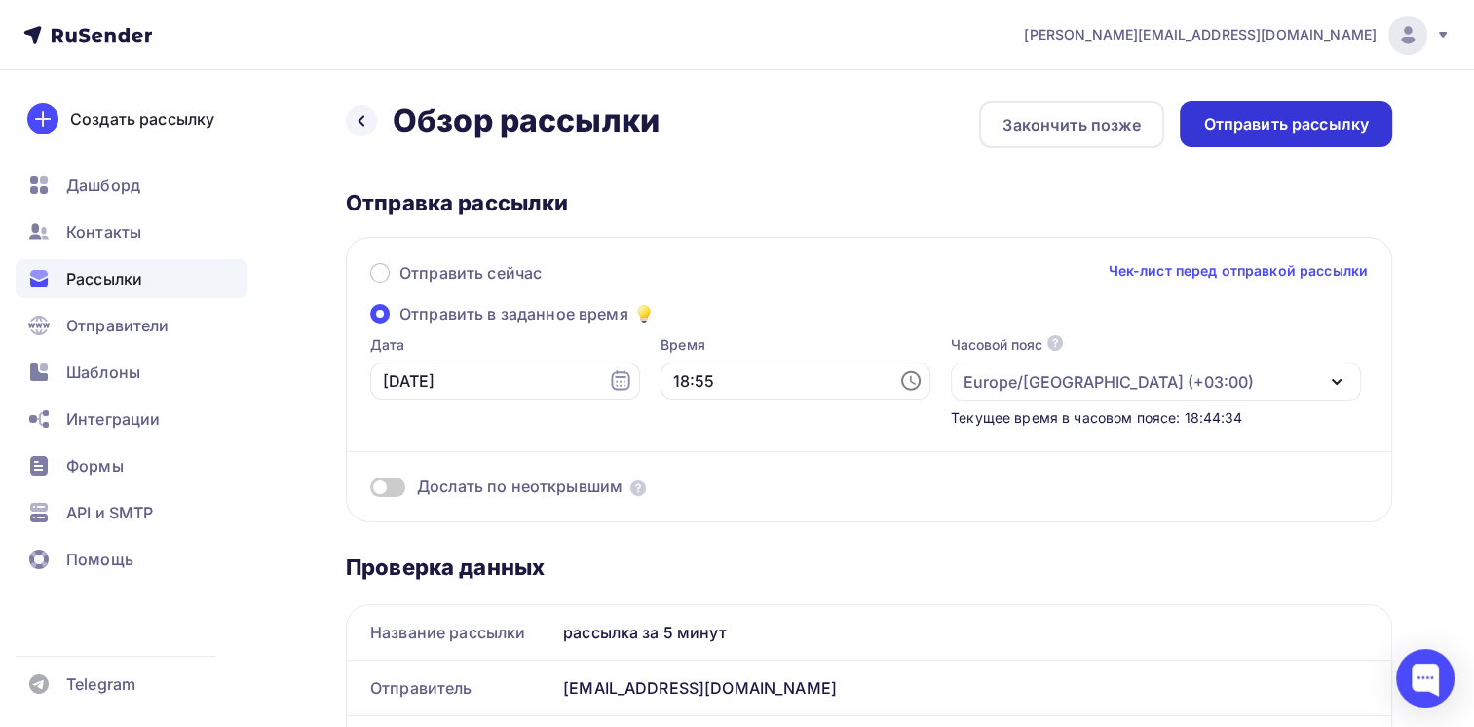
click at [1277, 123] on div "Отправить рассылку" at bounding box center [1286, 124] width 166 height 22
